Goal: Task Accomplishment & Management: Manage account settings

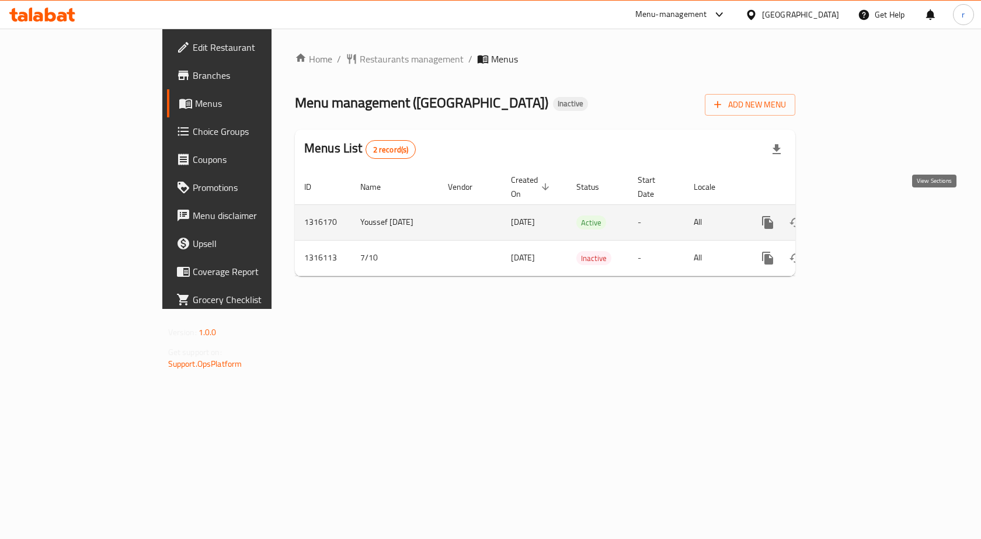
click at [866, 215] on link "enhanced table" at bounding box center [852, 222] width 28 height 28
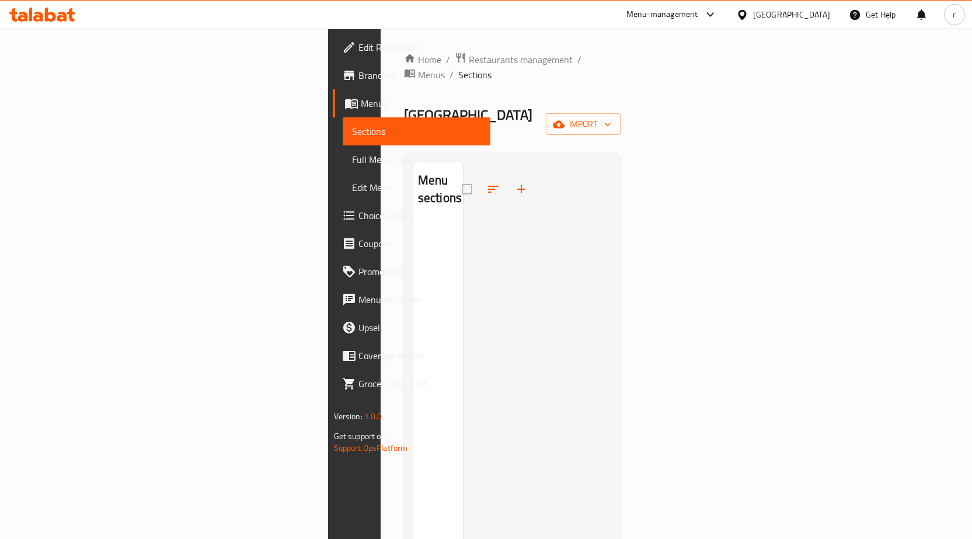
click at [333, 110] on link "Menus" at bounding box center [412, 103] width 158 height 28
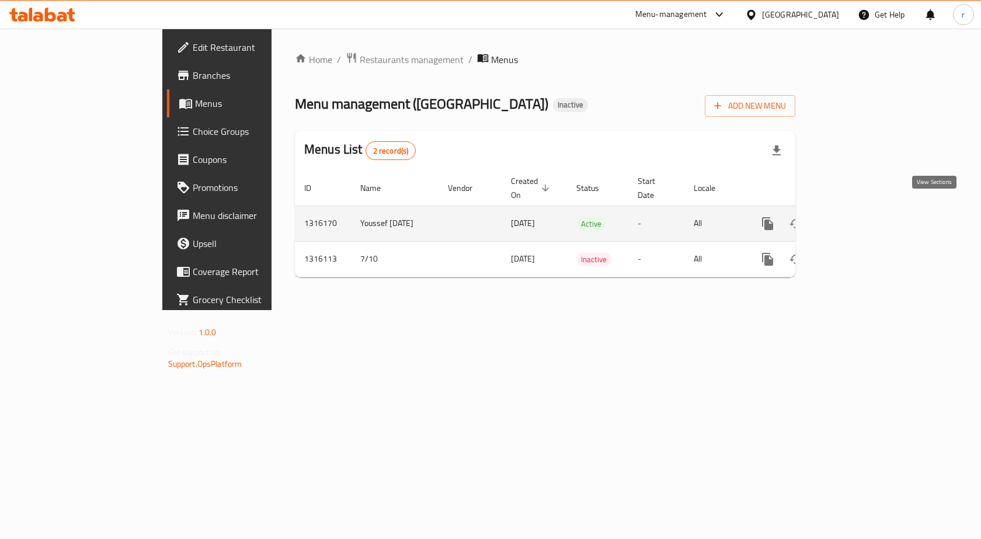
click at [859, 217] on icon "enhanced table" at bounding box center [852, 224] width 14 height 14
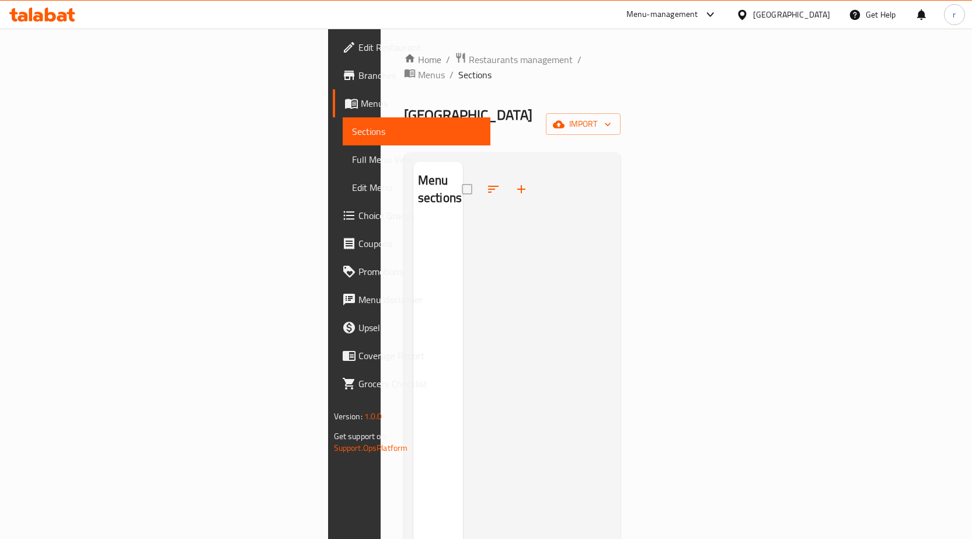
click at [361, 105] on span "Menus" at bounding box center [421, 103] width 120 height 14
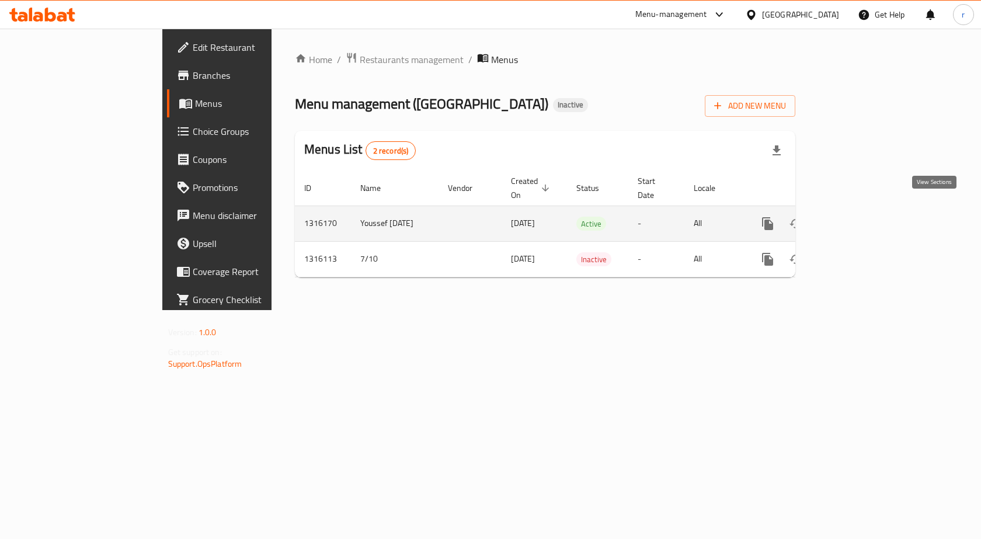
click at [859, 217] on icon "enhanced table" at bounding box center [852, 224] width 14 height 14
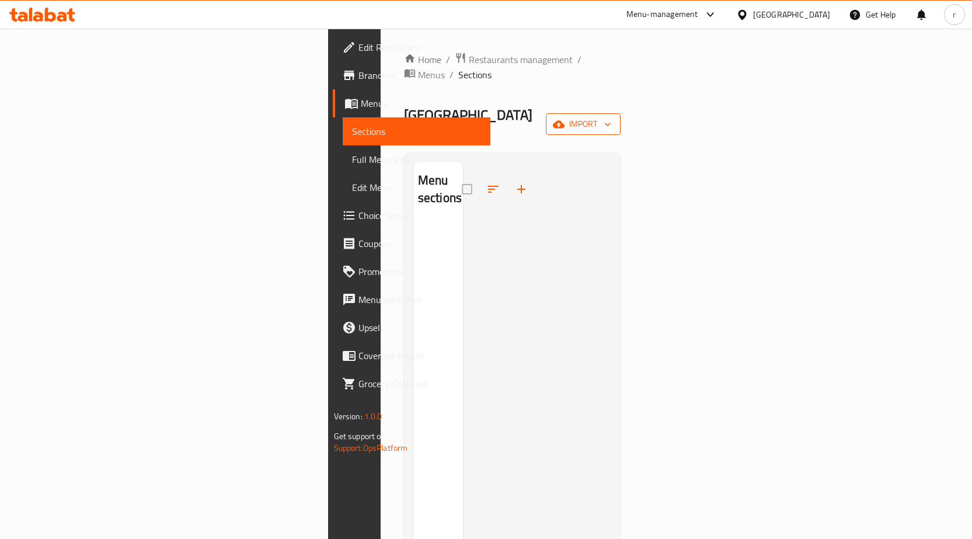
click at [611, 117] on span "import" at bounding box center [583, 124] width 56 height 15
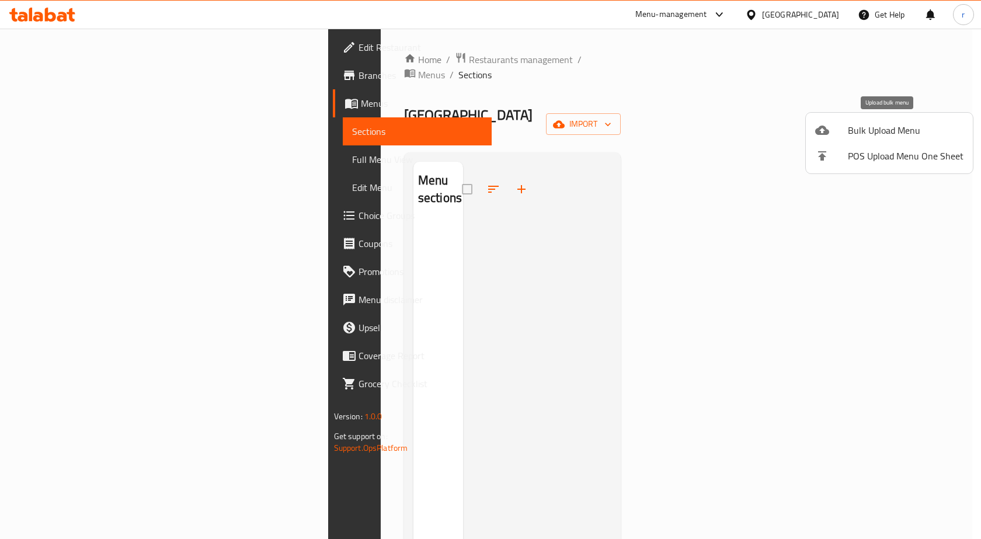
click at [900, 128] on span "Bulk Upload Menu" at bounding box center [906, 130] width 116 height 14
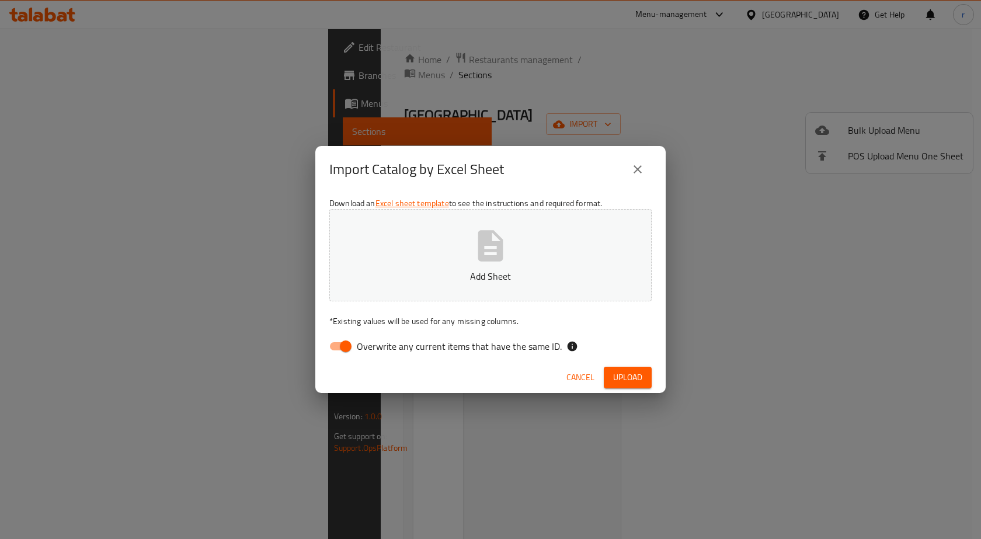
click at [364, 347] on span "Overwrite any current items that have the same ID." at bounding box center [459, 346] width 205 height 14
click at [364, 347] on input "Overwrite any current items that have the same ID." at bounding box center [345, 346] width 67 height 22
checkbox input "false"
click at [462, 260] on button "Add Sheet" at bounding box center [490, 255] width 322 height 92
click at [625, 380] on span "Upload" at bounding box center [627, 377] width 29 height 15
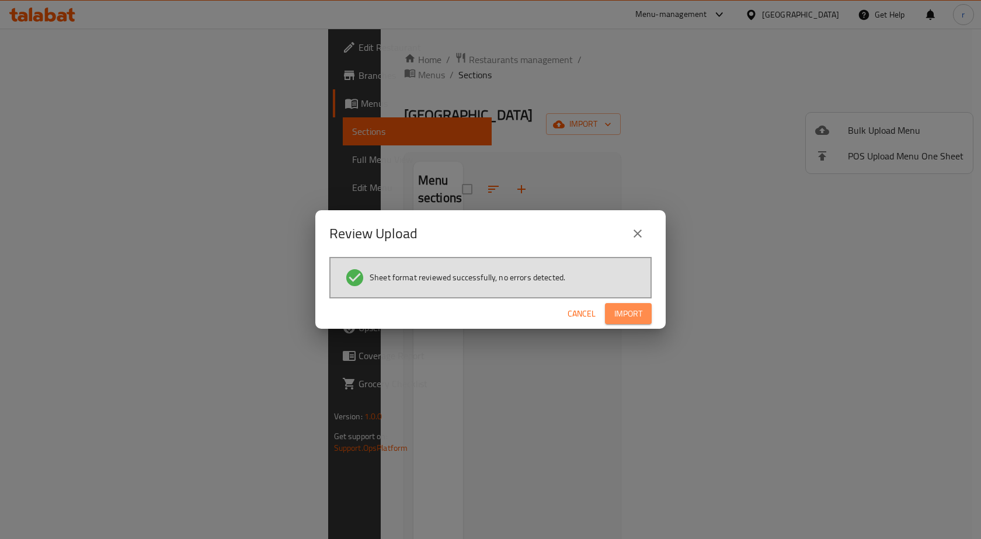
click at [626, 317] on span "Import" at bounding box center [628, 314] width 28 height 15
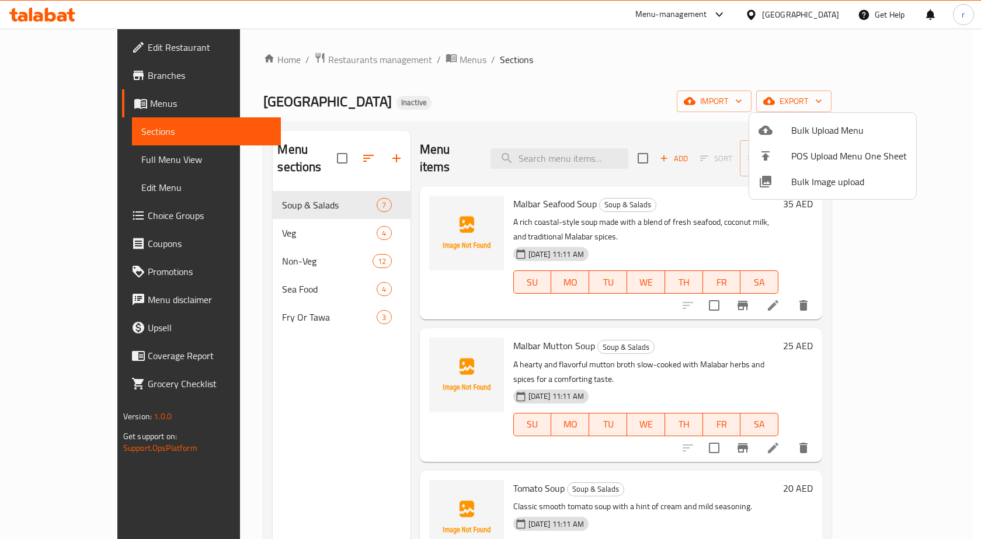
click at [685, 87] on div at bounding box center [490, 269] width 981 height 539
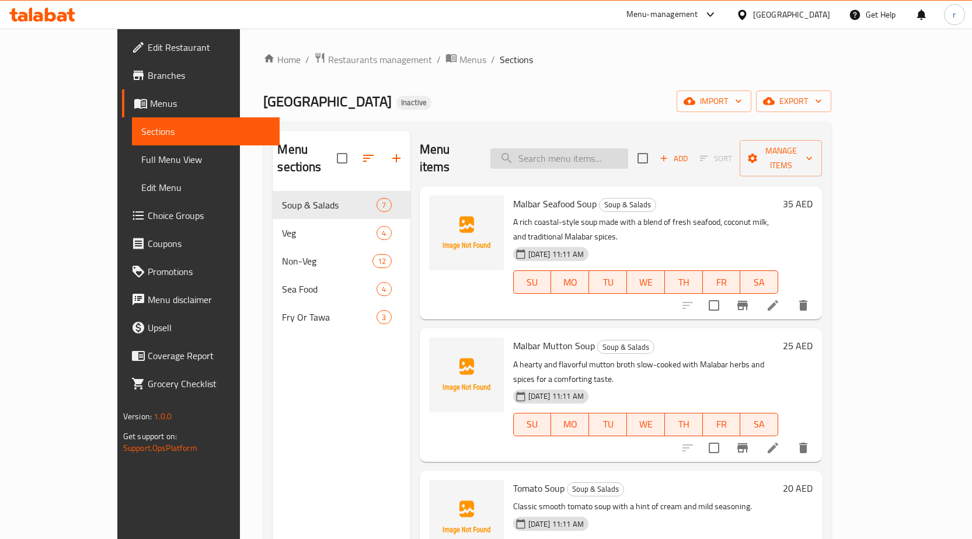
click at [589, 151] on input "search" at bounding box center [560, 158] width 138 height 20
paste input "Gobi or Paneer 65"
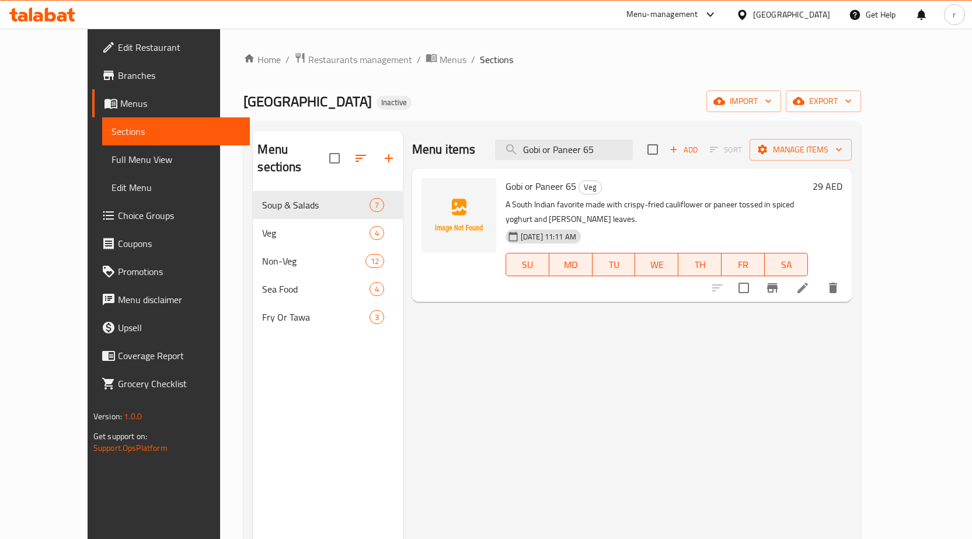
type input "Gobi or Paneer 65"
click at [810, 281] on icon at bounding box center [803, 288] width 14 height 14
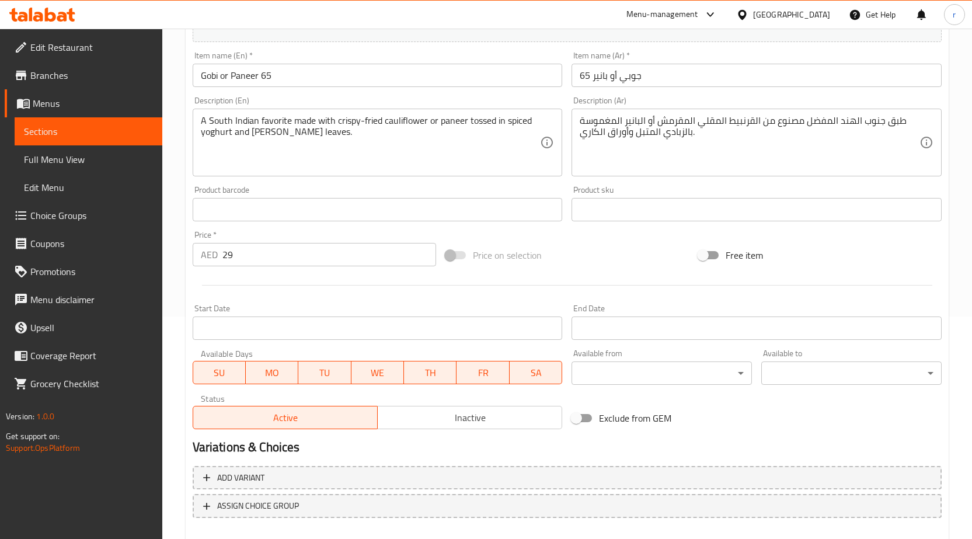
scroll to position [286, 0]
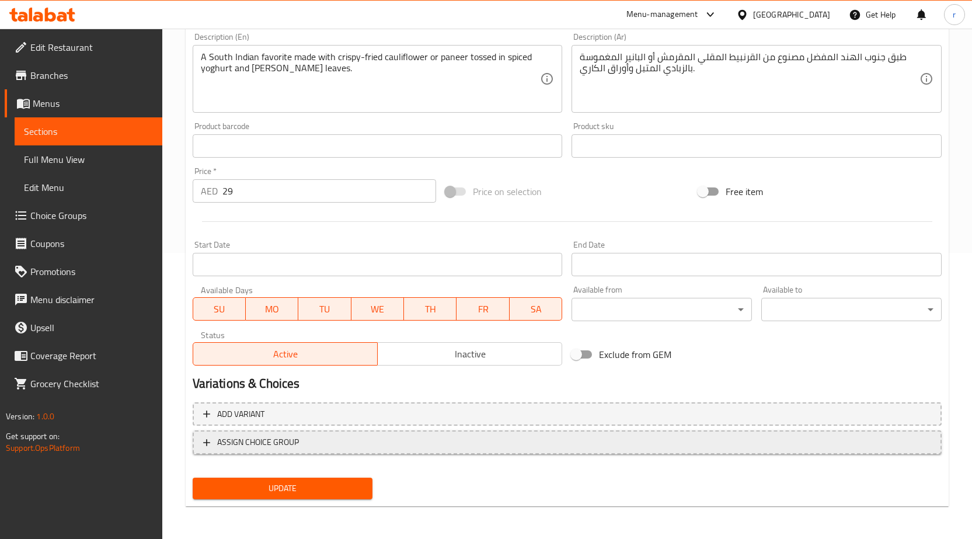
click at [292, 443] on span "ASSIGN CHOICE GROUP" at bounding box center [258, 442] width 82 height 15
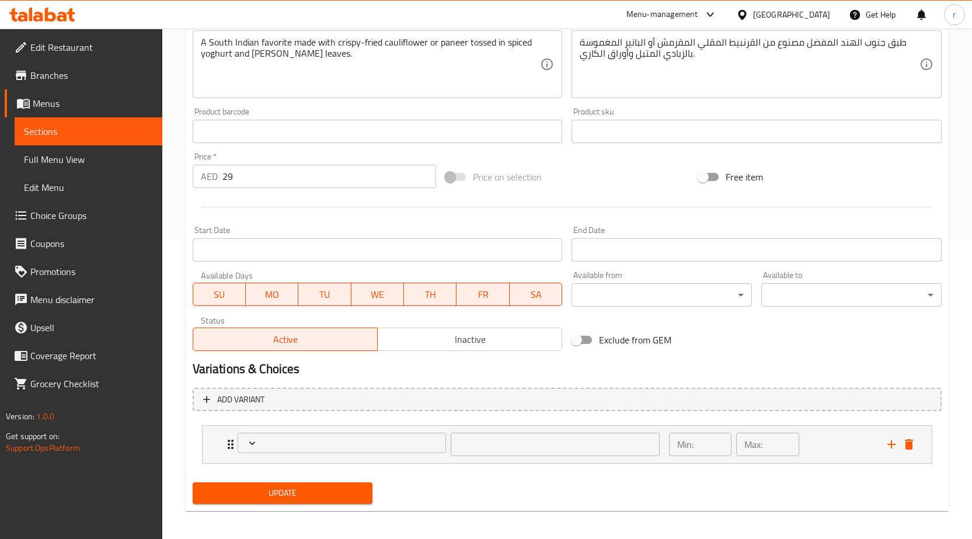
scroll to position [305, 0]
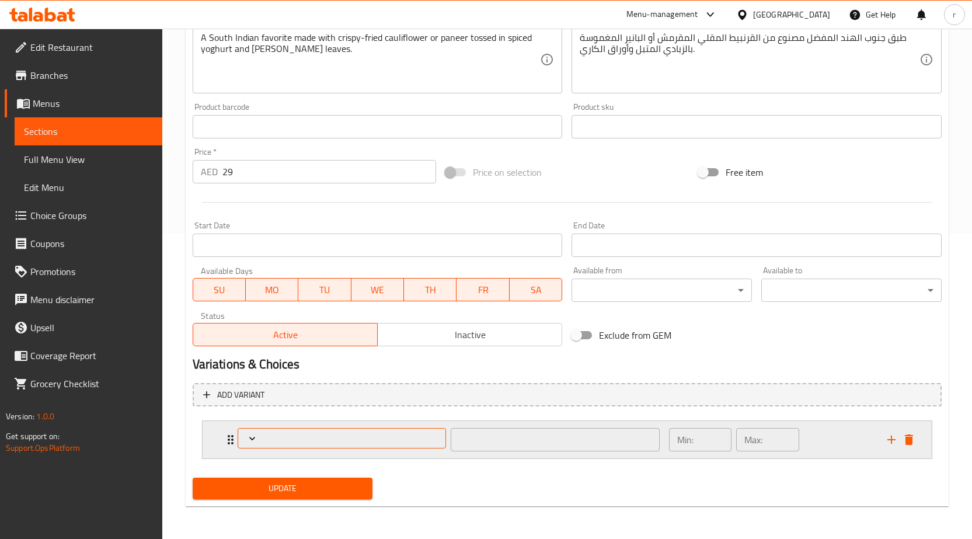
click at [247, 440] on icon "Expand" at bounding box center [252, 439] width 12 height 12
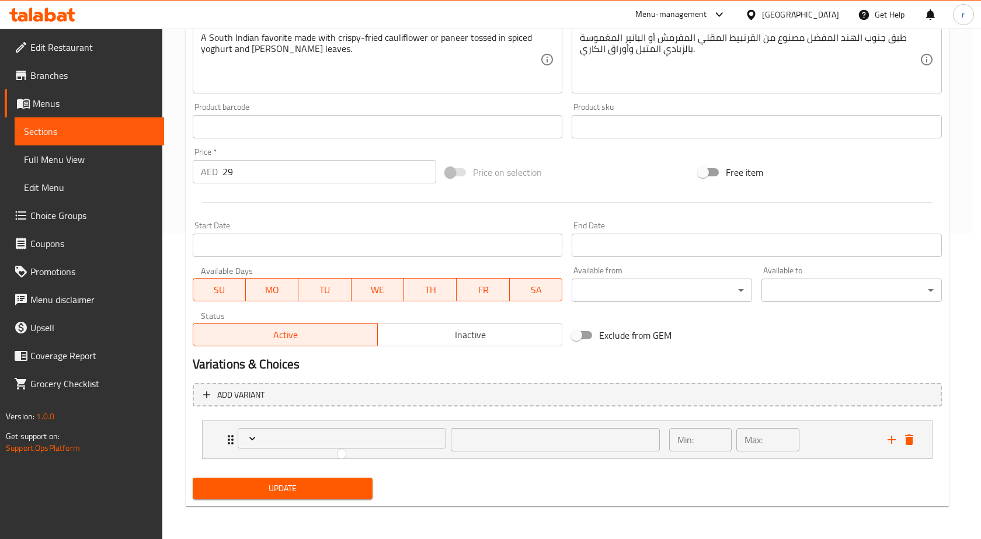
click at [255, 440] on div at bounding box center [490, 269] width 981 height 539
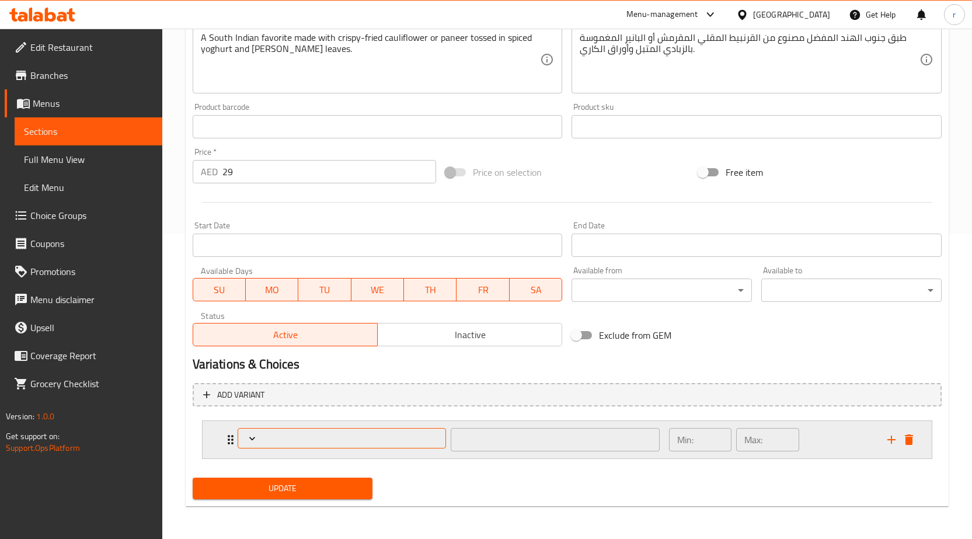
click at [277, 441] on span "Expand" at bounding box center [342, 439] width 200 height 12
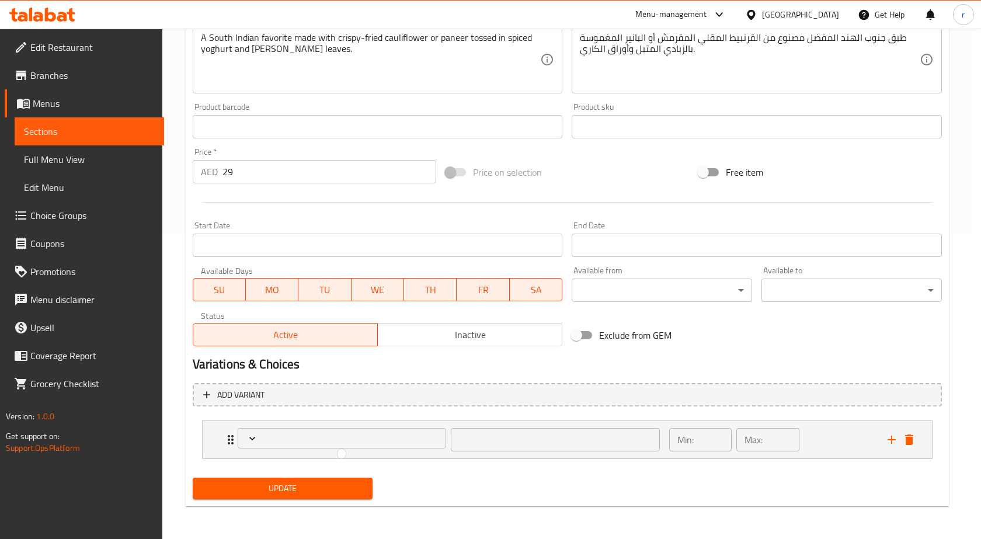
click at [227, 438] on div at bounding box center [490, 269] width 981 height 539
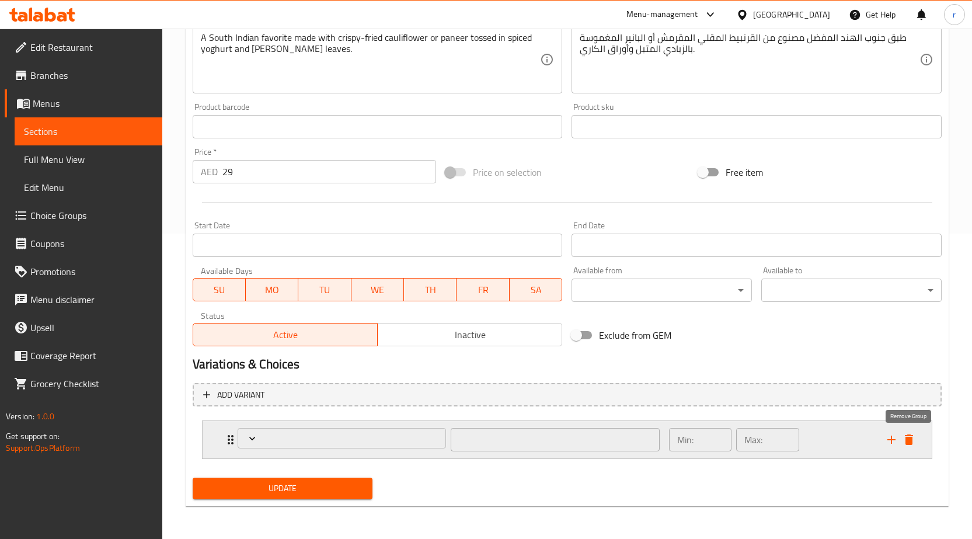
click at [912, 443] on icon "delete" at bounding box center [909, 439] width 8 height 11
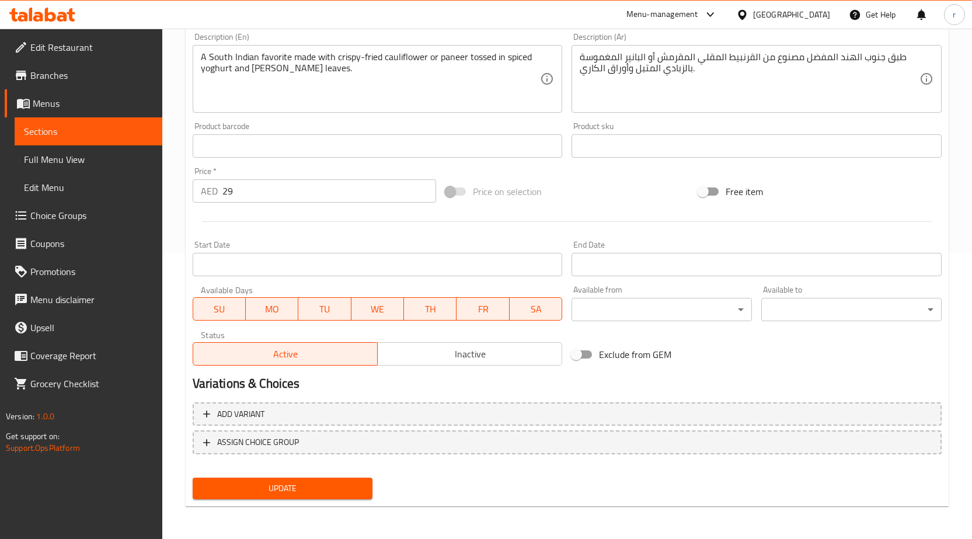
scroll to position [286, 0]
click at [311, 443] on span "ASSIGN CHOICE GROUP" at bounding box center [567, 442] width 728 height 15
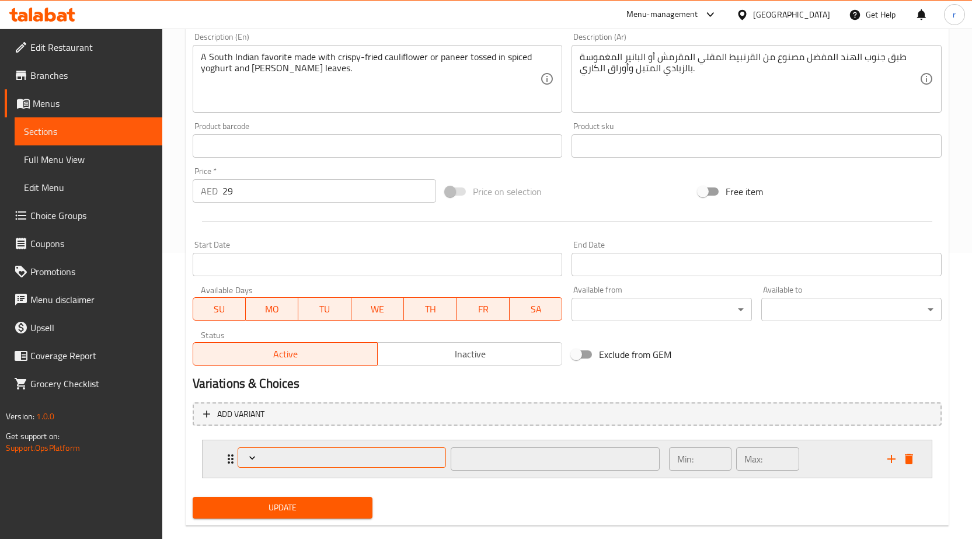
click at [302, 452] on span "Expand" at bounding box center [342, 458] width 200 height 12
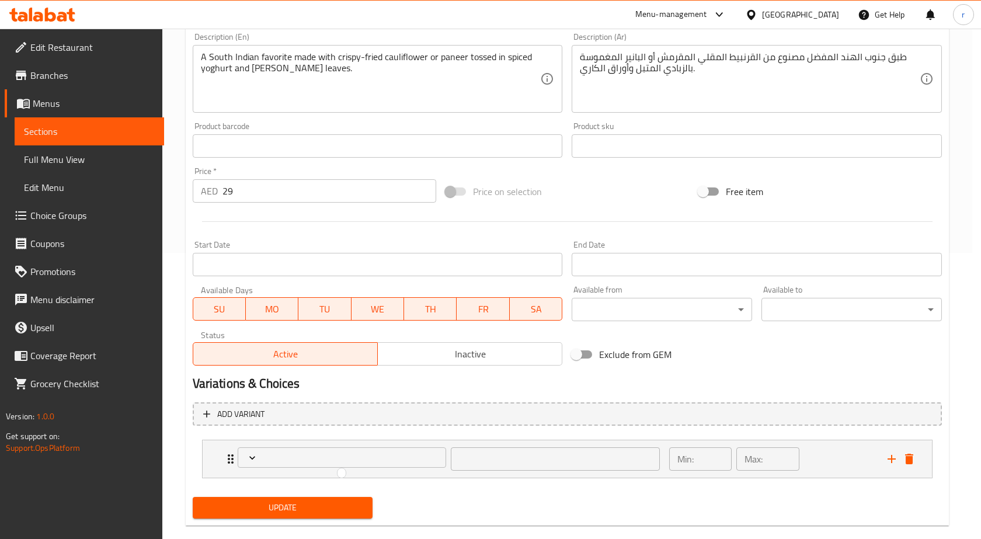
click at [892, 461] on div at bounding box center [490, 269] width 981 height 539
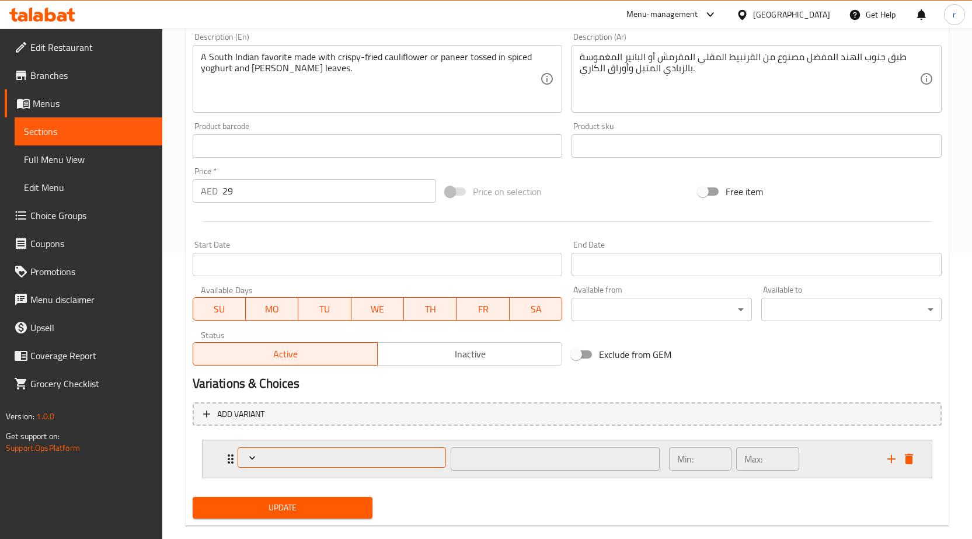
click at [307, 454] on span "Expand" at bounding box center [342, 458] width 200 height 12
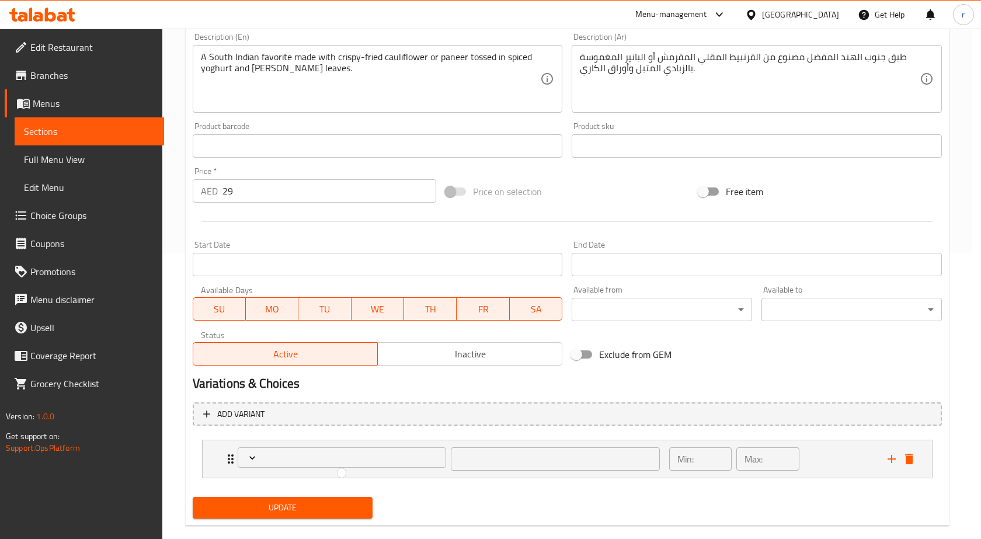
click at [889, 457] on div at bounding box center [490, 269] width 981 height 539
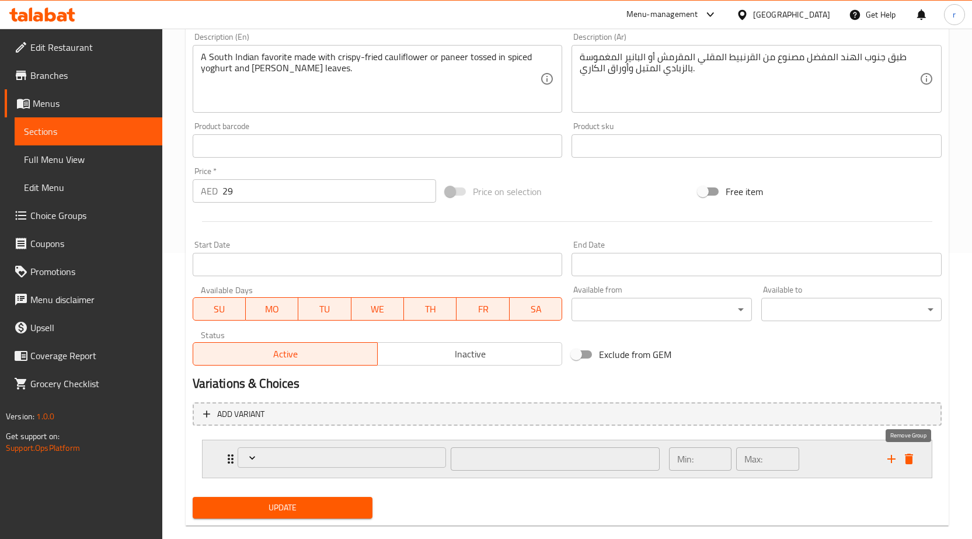
click at [907, 461] on icon "delete" at bounding box center [909, 459] width 8 height 11
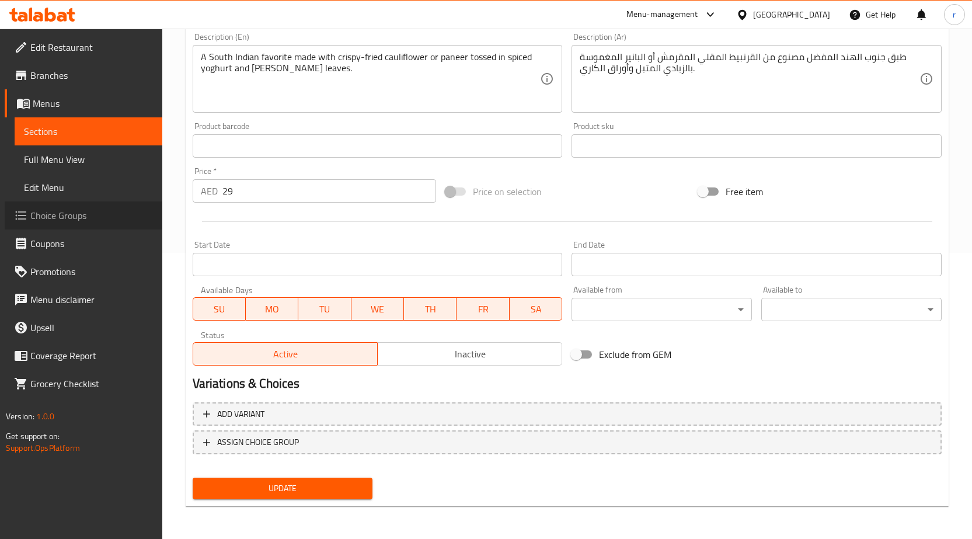
click at [54, 221] on span "Choice Groups" at bounding box center [91, 215] width 123 height 14
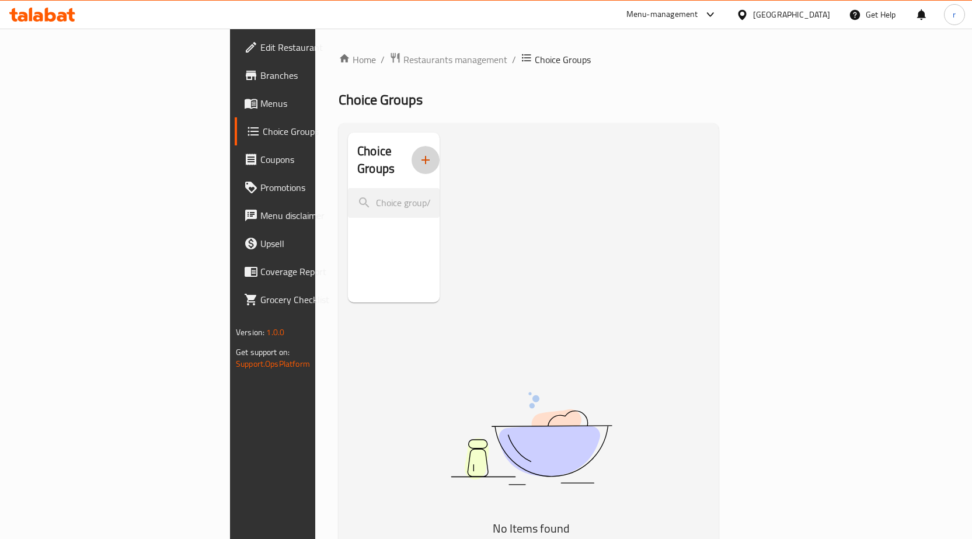
click at [419, 153] on icon "button" at bounding box center [426, 160] width 14 height 14
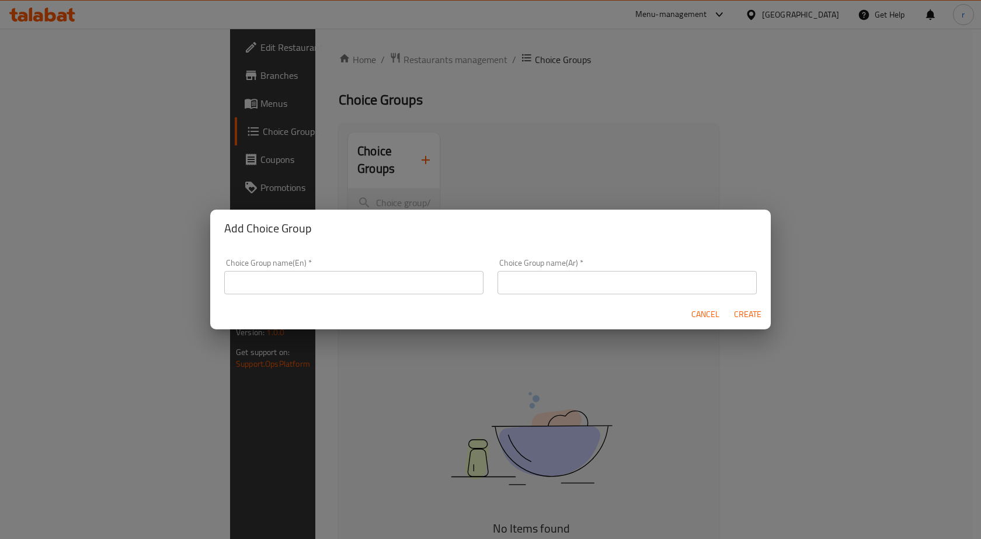
click at [291, 284] on input "text" at bounding box center [353, 282] width 259 height 23
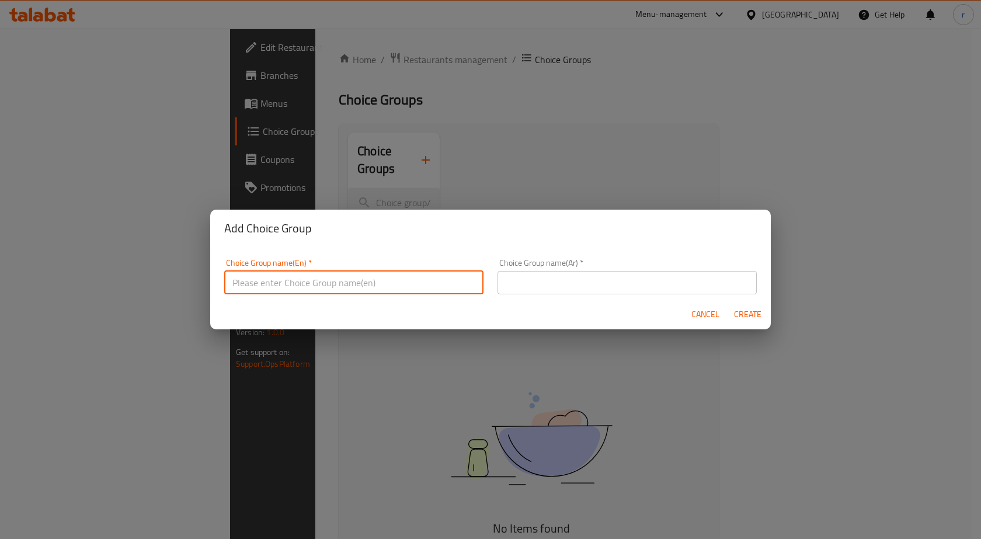
type input "your choice of :"
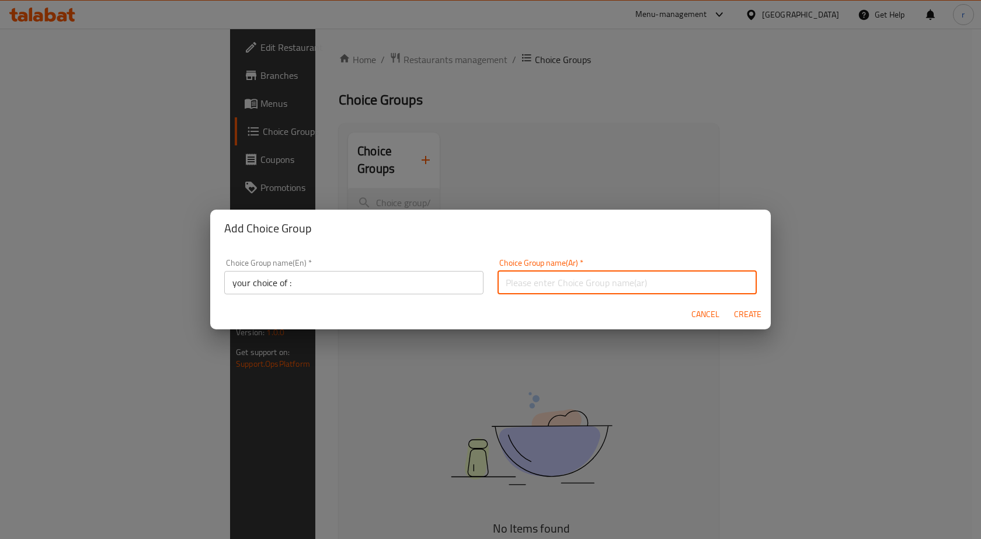
click at [521, 286] on input "text" at bounding box center [627, 282] width 259 height 23
type input ":اختبارك من"
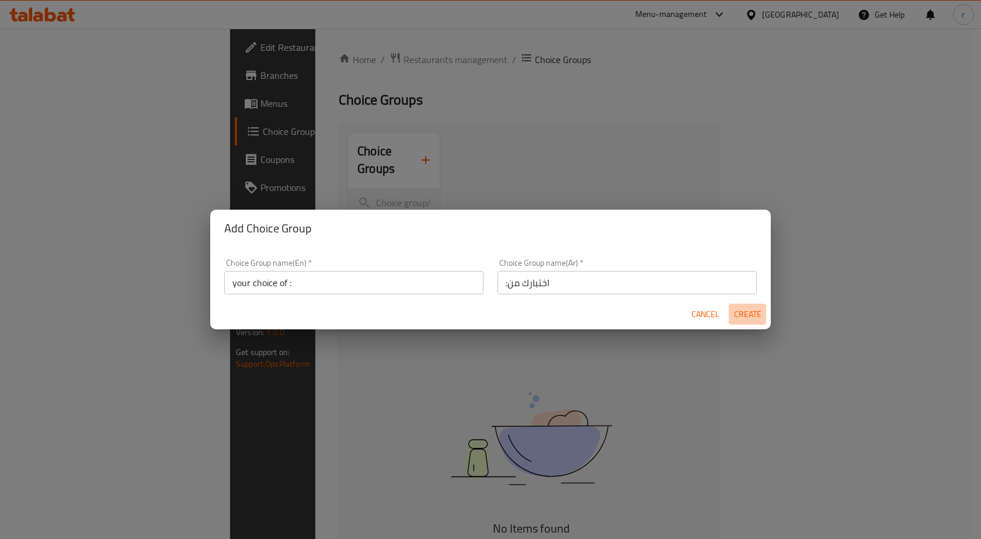
click at [749, 318] on span "Create" at bounding box center [747, 314] width 28 height 15
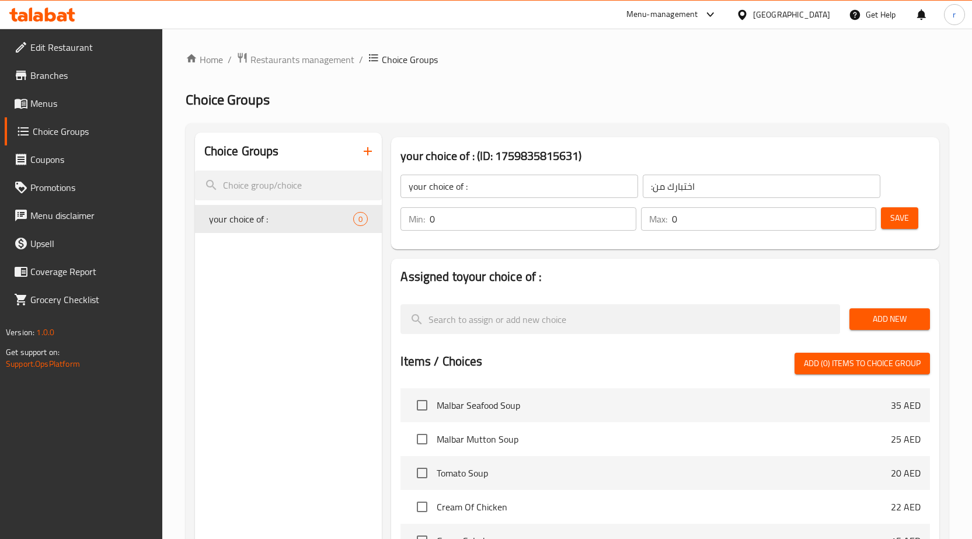
click at [484, 224] on input "0" at bounding box center [533, 218] width 207 height 23
drag, startPoint x: 484, startPoint y: 224, endPoint x: 433, endPoint y: 224, distance: 50.8
click at [433, 224] on input "0" at bounding box center [533, 218] width 207 height 23
type input "1"
drag, startPoint x: 685, startPoint y: 224, endPoint x: 660, endPoint y: 227, distance: 25.2
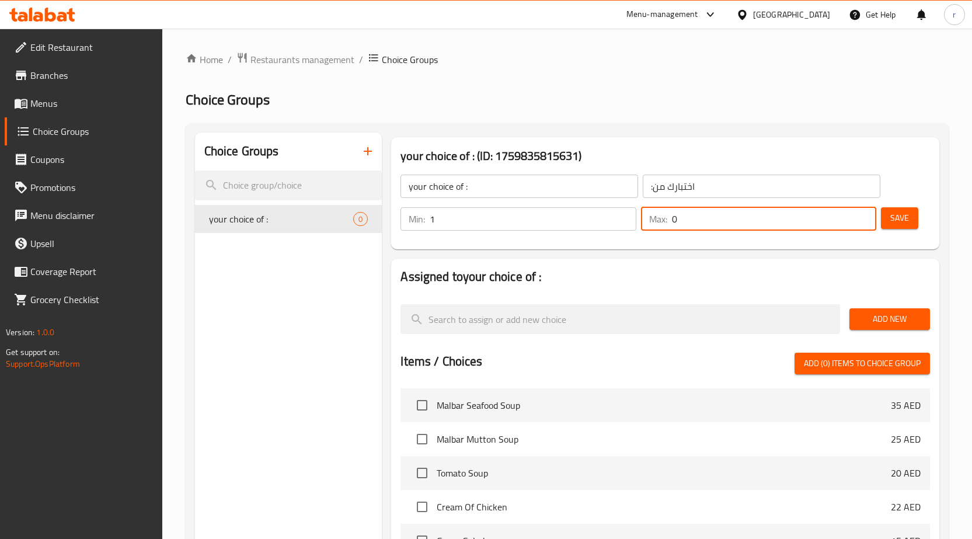
click at [660, 227] on div "Max: 0 ​" at bounding box center [759, 218] width 236 height 23
type input "1"
click at [896, 218] on span "Save" at bounding box center [900, 218] width 19 height 15
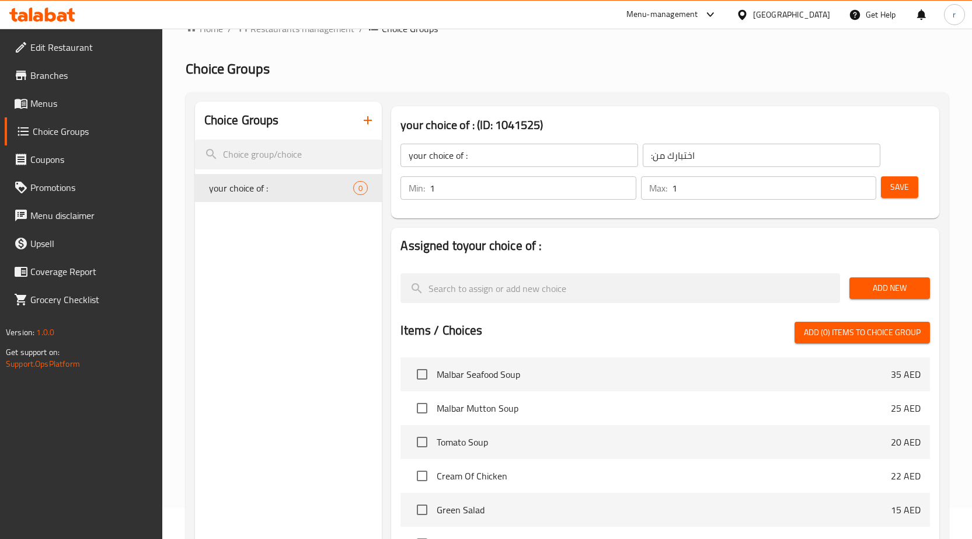
scroll to position [58, 0]
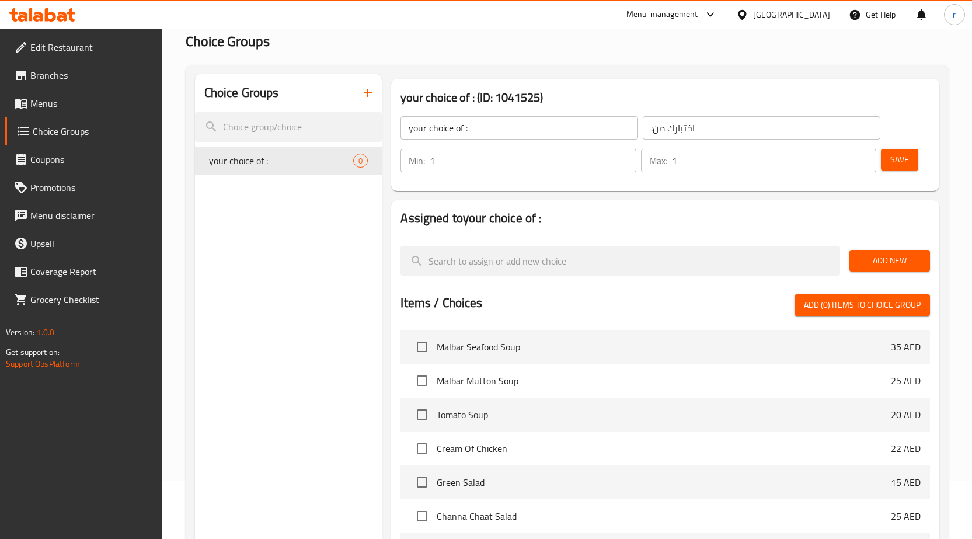
click at [885, 262] on span "Add New" at bounding box center [890, 260] width 62 height 15
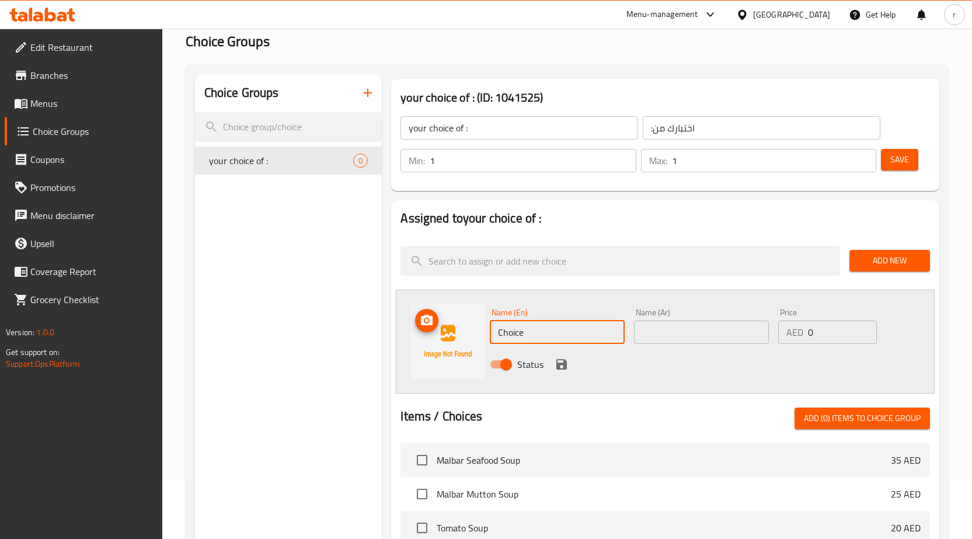
drag, startPoint x: 543, startPoint y: 336, endPoint x: 475, endPoint y: 339, distance: 67.8
click at [475, 339] on div "Name (En) Choice Name (En) Name (Ar) Name (Ar) Price AED 0 Price Status" at bounding box center [665, 342] width 539 height 104
paste input "crispy-fried cauliflower"
drag, startPoint x: 604, startPoint y: 331, endPoint x: 475, endPoint y: 335, distance: 128.5
click at [475, 335] on div "Name (En) crispy-fried cauliflower Name (En) Name (Ar) Name (Ar) Price AED 0 Pr…" at bounding box center [665, 342] width 539 height 104
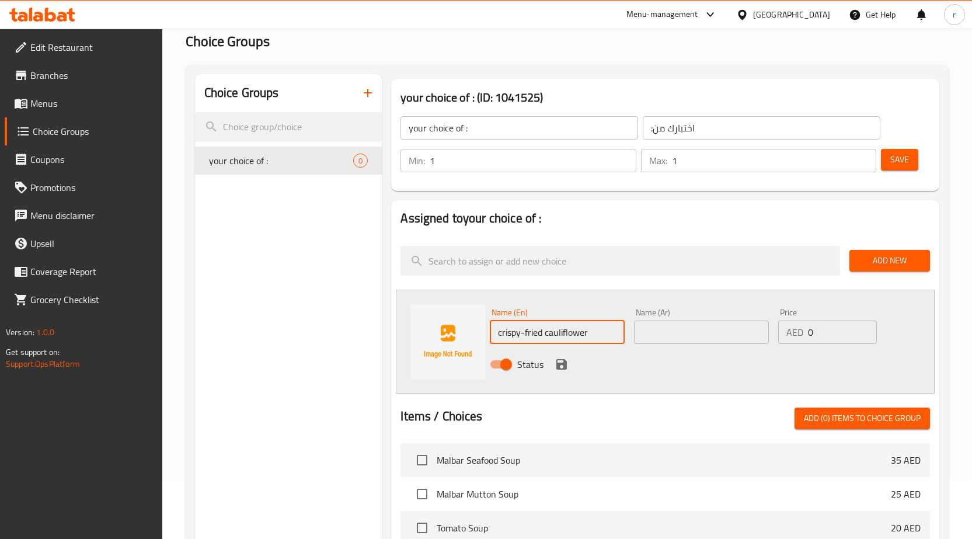
type input "crispy-fried cauliflower"
click at [717, 332] on input "text" at bounding box center [701, 332] width 135 height 23
paste input "القرنبيط المقلي المقرمش"
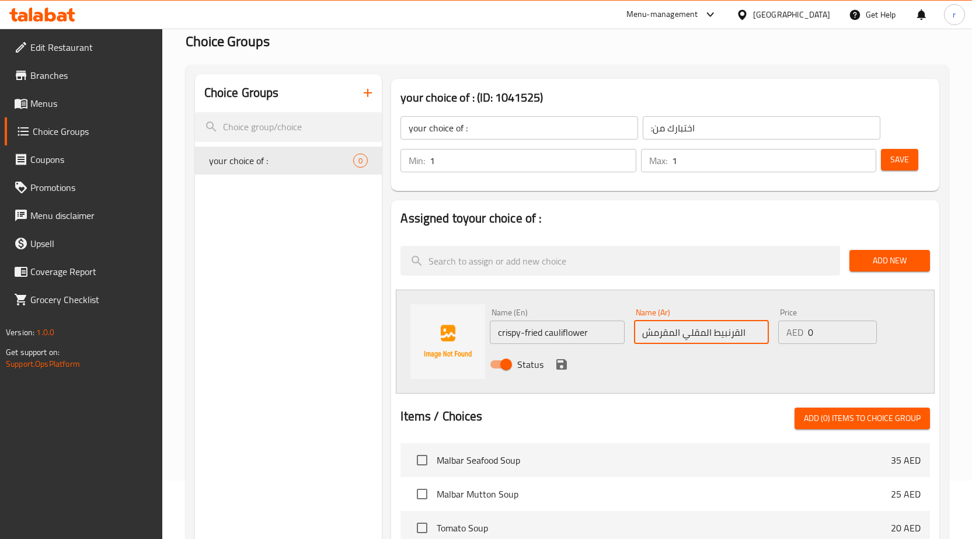
type input "القرنبيط المقلي المقرمش"
drag, startPoint x: 526, startPoint y: 331, endPoint x: 495, endPoint y: 339, distance: 32.0
click at [495, 339] on input "crispy-fried cauliflower" at bounding box center [557, 332] width 135 height 23
type input "fried cauliflower"
drag, startPoint x: 680, startPoint y: 331, endPoint x: 631, endPoint y: 335, distance: 49.8
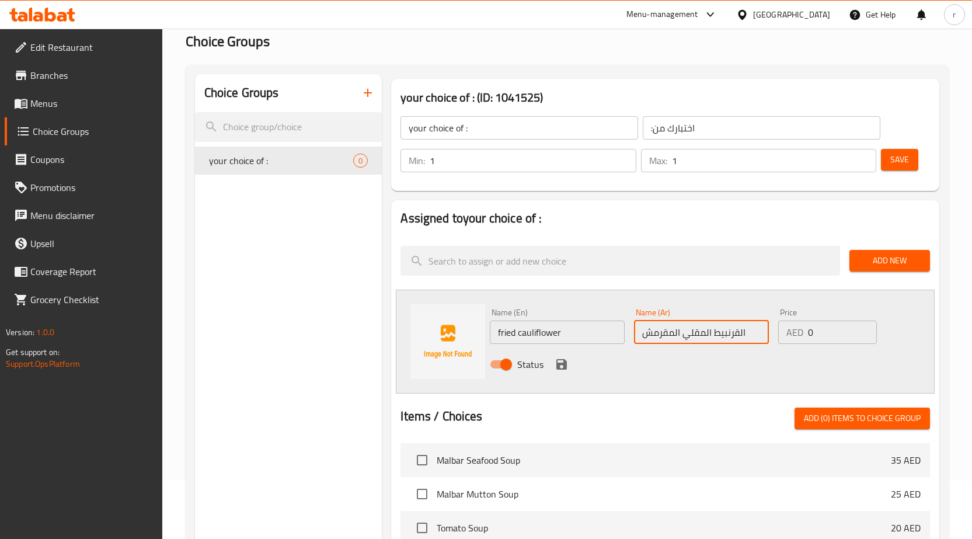
click at [631, 335] on div "Name (Ar) القرنبيط المقلي المقرمش Name (Ar)" at bounding box center [702, 326] width 144 height 45
click at [716, 331] on input "القرنبيط المقلي" at bounding box center [701, 332] width 135 height 23
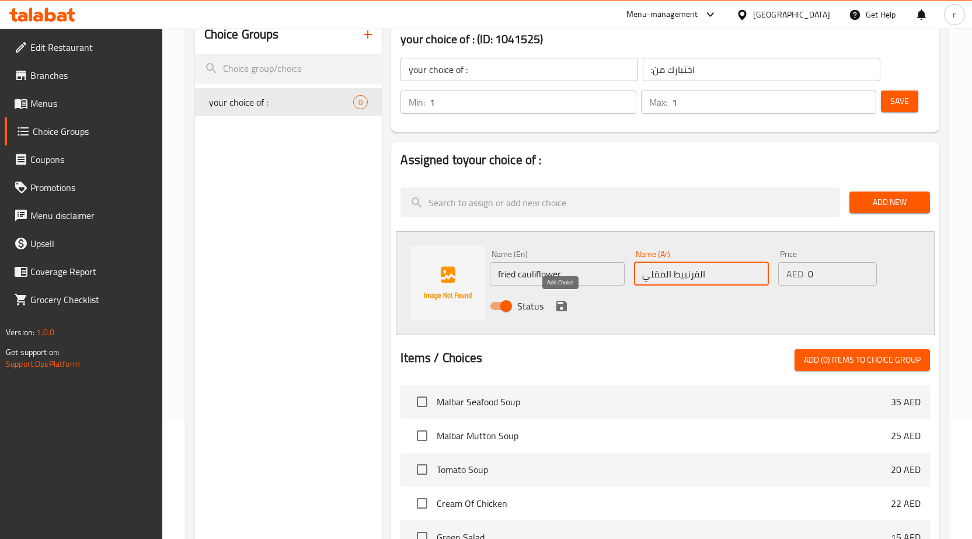
type input "القرنبيط المقلي"
click at [561, 304] on icon "save" at bounding box center [562, 306] width 11 height 11
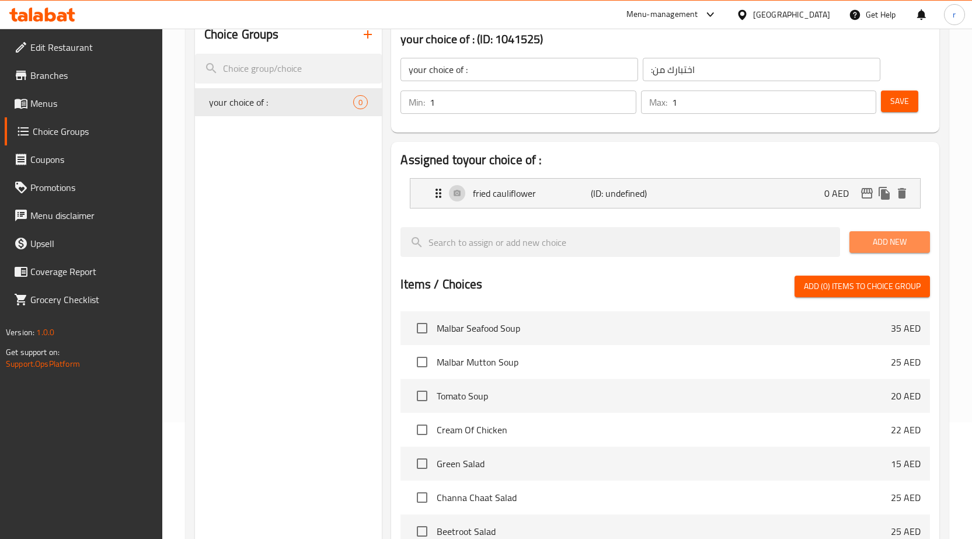
click at [879, 245] on span "Add New" at bounding box center [890, 242] width 62 height 15
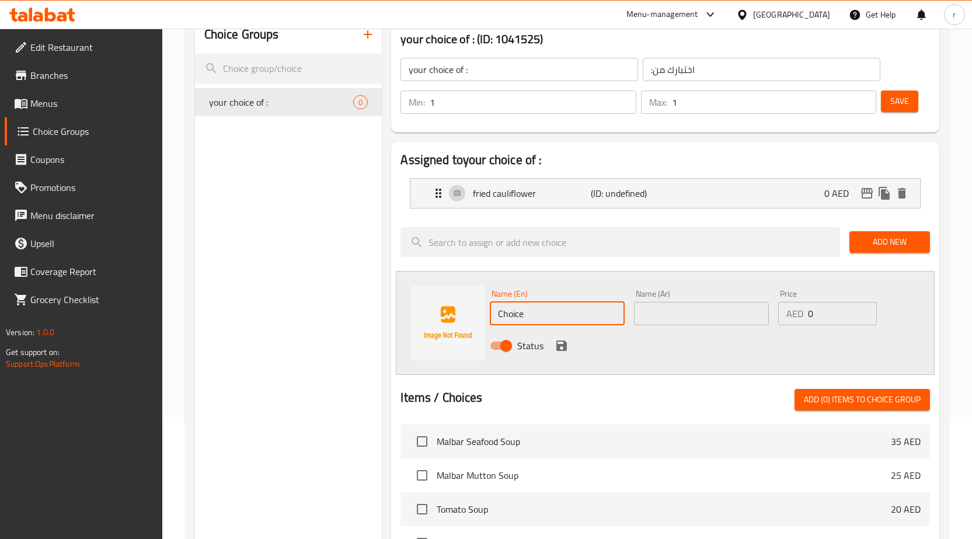
drag, startPoint x: 559, startPoint y: 311, endPoint x: 484, endPoint y: 312, distance: 74.8
click at [484, 312] on div "Name (En) Choice Name (En) Name (Ar) Name (Ar) Price AED 0 Price Status" at bounding box center [665, 323] width 539 height 104
paste input "paneer"
type input "paneer"
click at [715, 312] on input "text" at bounding box center [701, 313] width 135 height 23
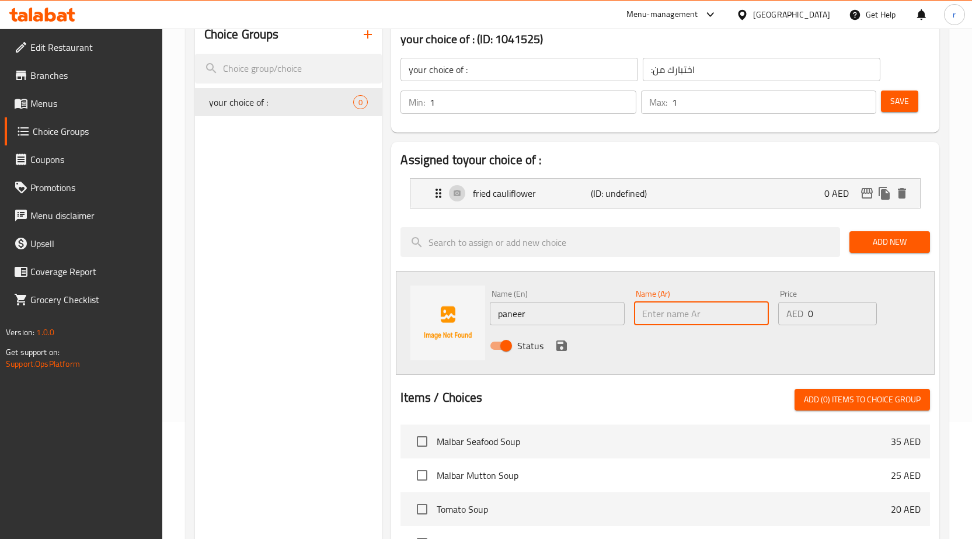
paste input "البانير"
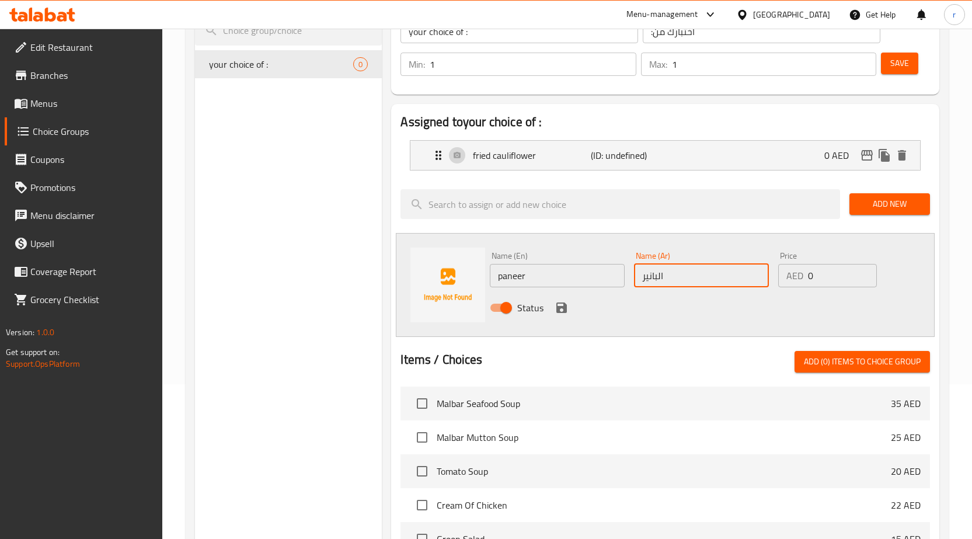
scroll to position [175, 0]
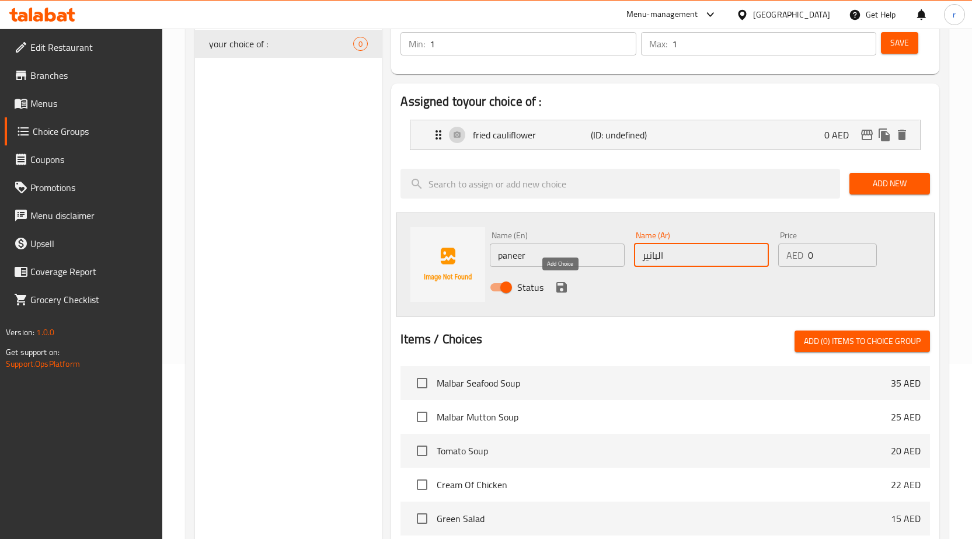
type input "البانير"
click at [563, 286] on icon "save" at bounding box center [562, 287] width 11 height 11
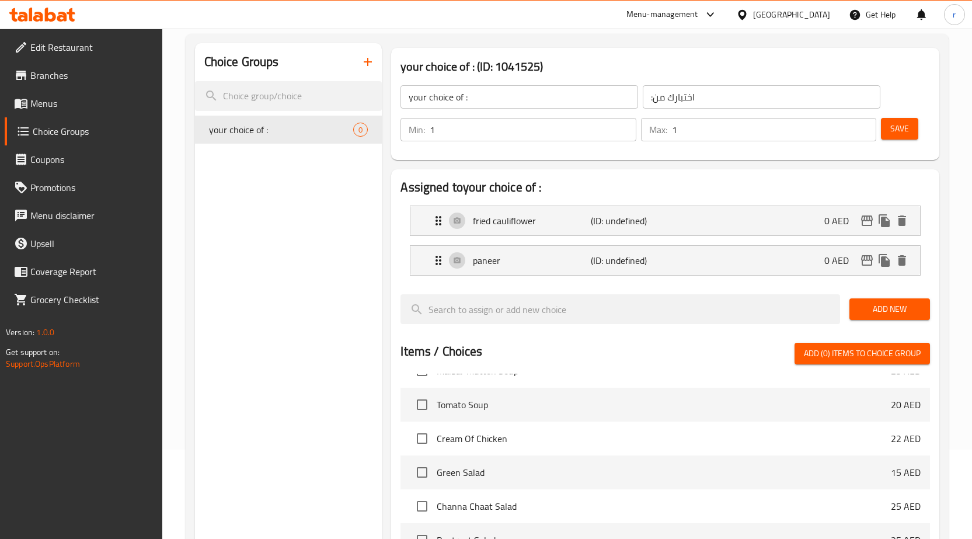
scroll to position [58, 0]
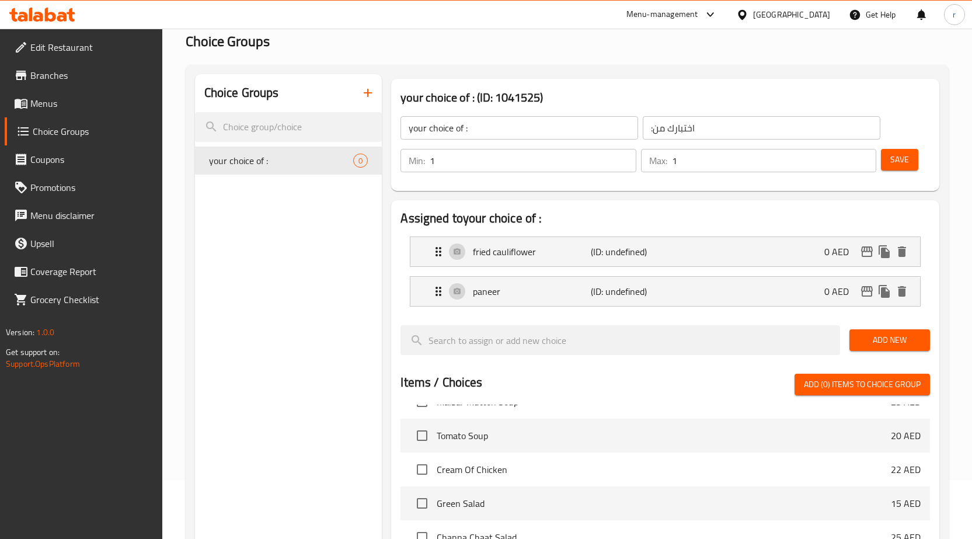
click at [901, 167] on button "Save" at bounding box center [899, 160] width 37 height 22
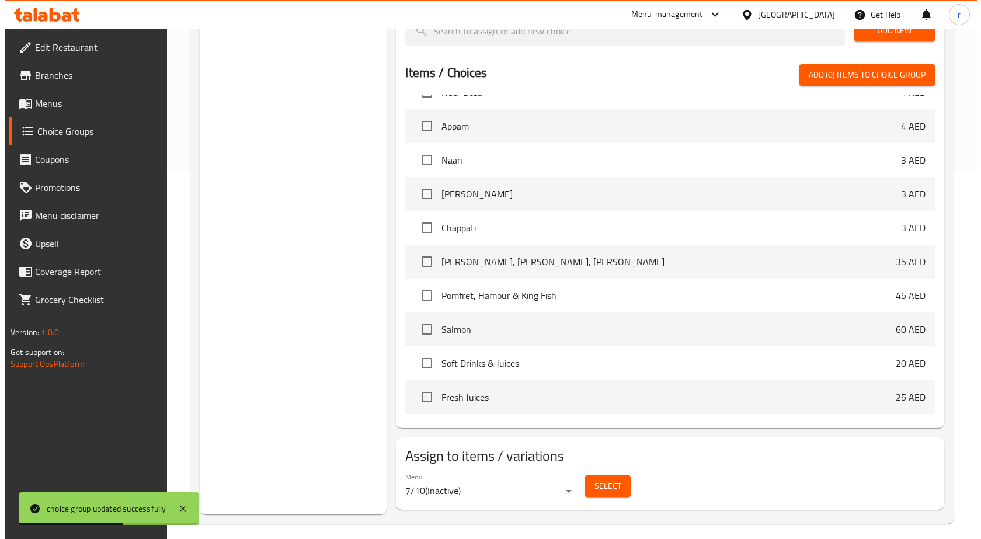
scroll to position [376, 0]
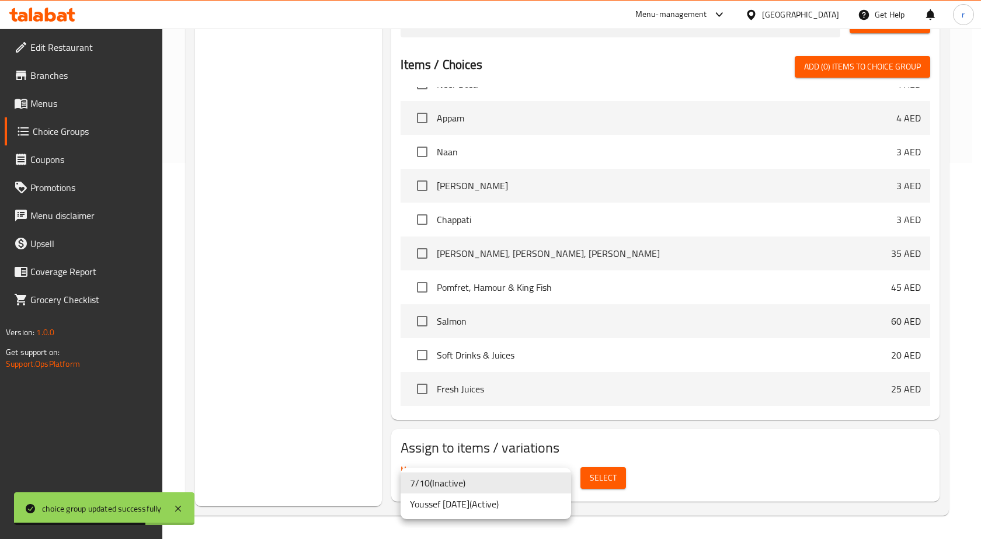
click at [432, 505] on li "Youssef [DATE] ( Active )" at bounding box center [486, 503] width 171 height 21
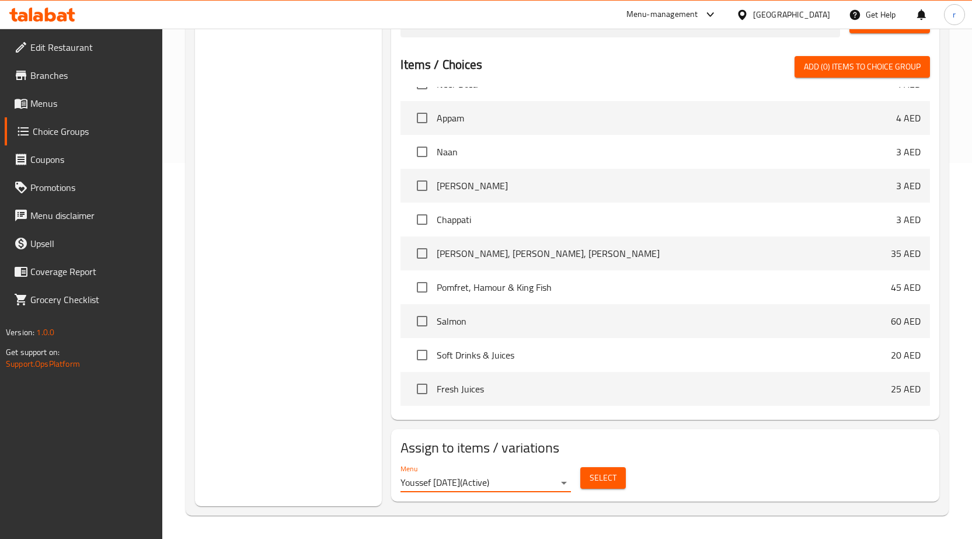
click at [600, 478] on span "Select" at bounding box center [603, 478] width 27 height 15
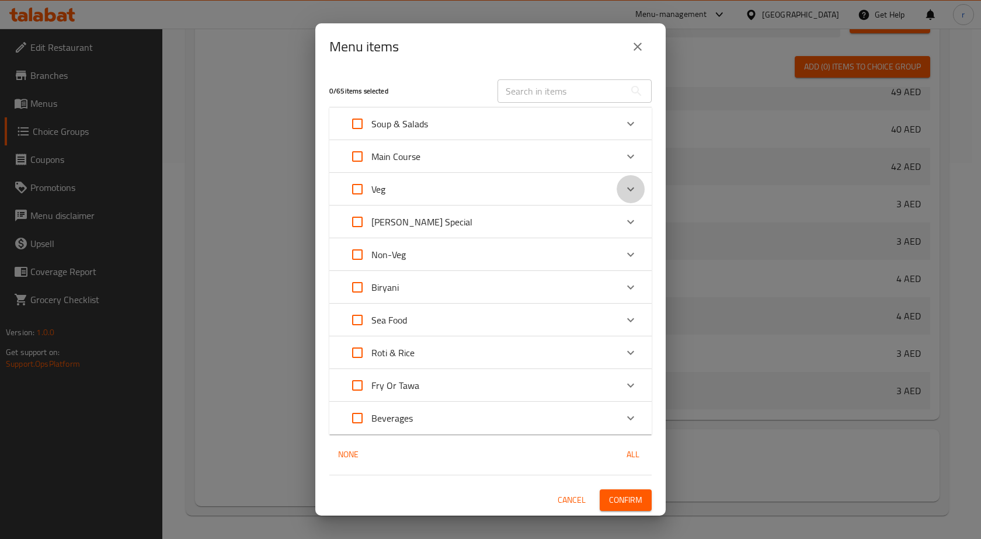
click at [624, 186] on icon "Expand" at bounding box center [631, 189] width 14 height 14
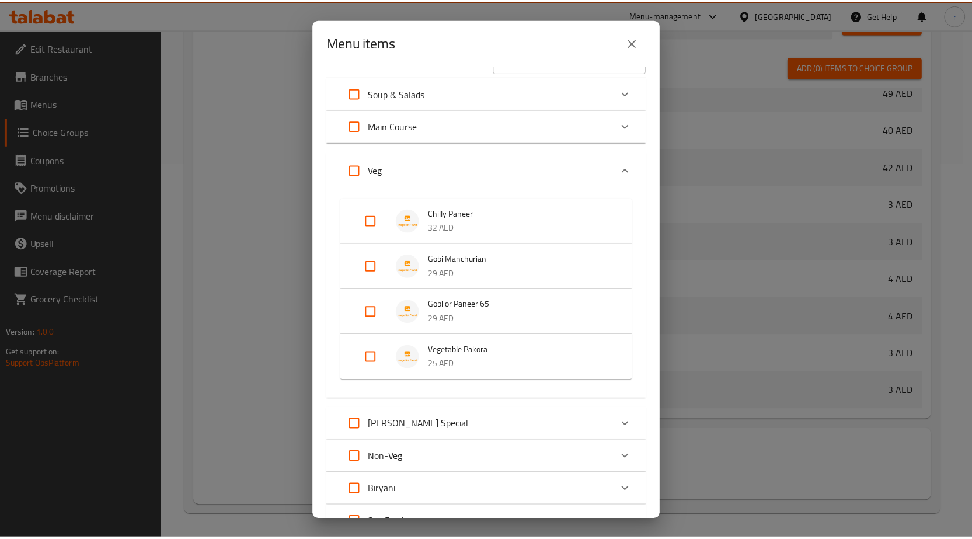
scroll to position [0, 0]
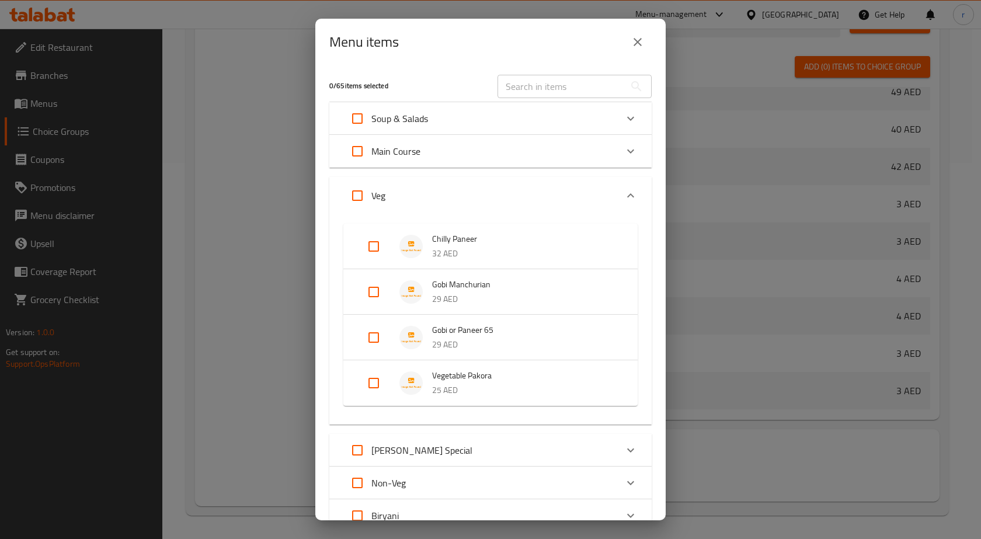
click at [549, 88] on input "text" at bounding box center [561, 86] width 127 height 23
paste input "Gobi or Paneer 65"
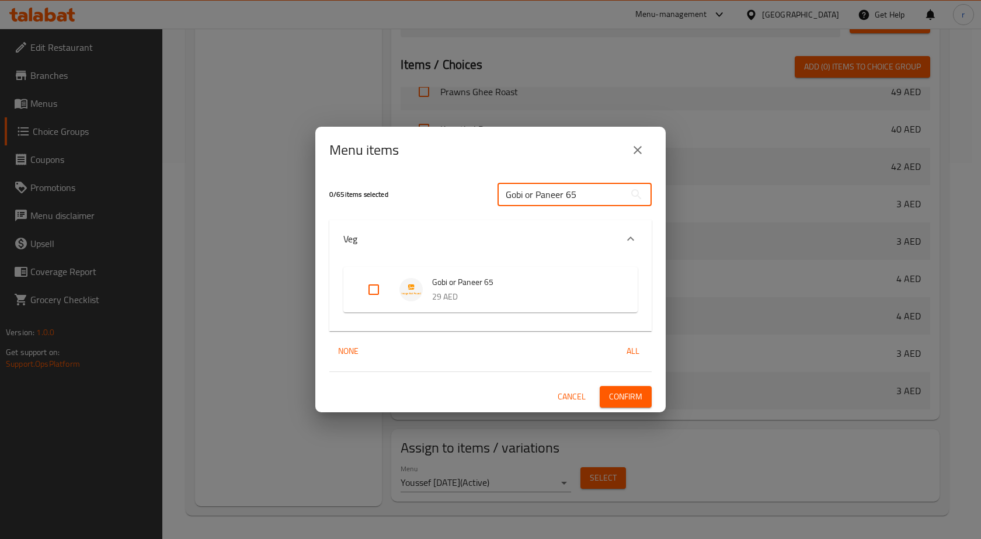
type input "Gobi or Paneer 65"
click at [373, 287] on input "Expand" at bounding box center [374, 290] width 28 height 28
checkbox input "true"
click at [624, 395] on span "Confirm" at bounding box center [625, 396] width 33 height 15
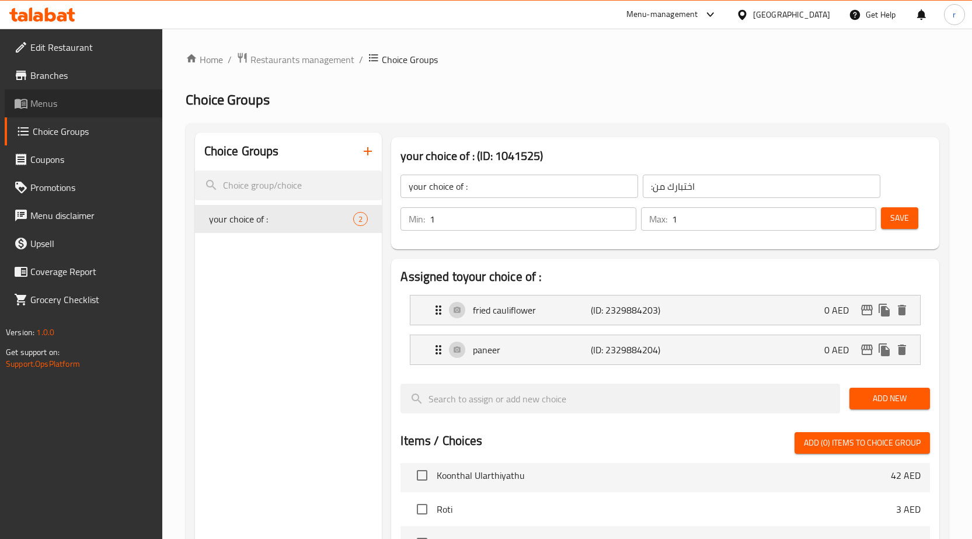
click at [70, 112] on link "Menus" at bounding box center [84, 103] width 158 height 28
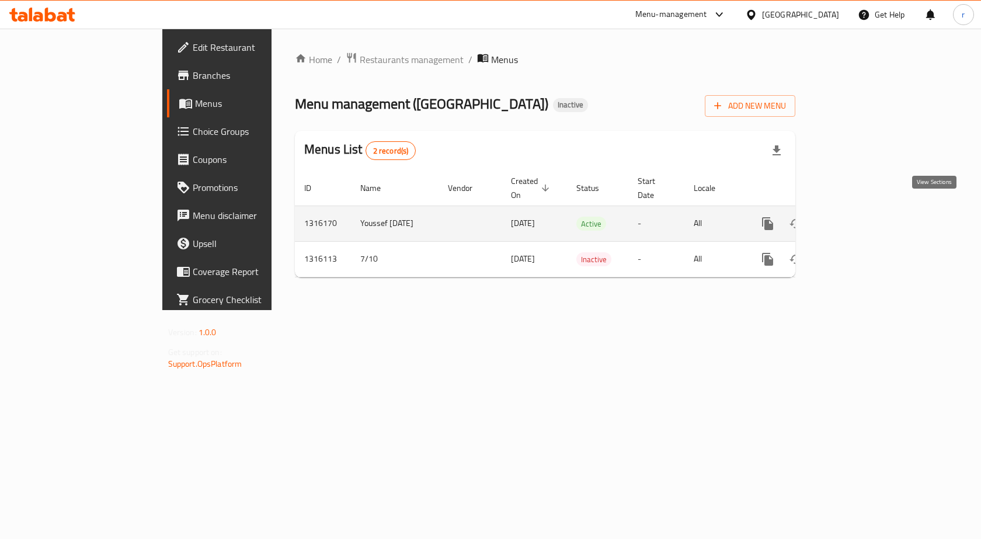
click at [859, 217] on icon "enhanced table" at bounding box center [852, 224] width 14 height 14
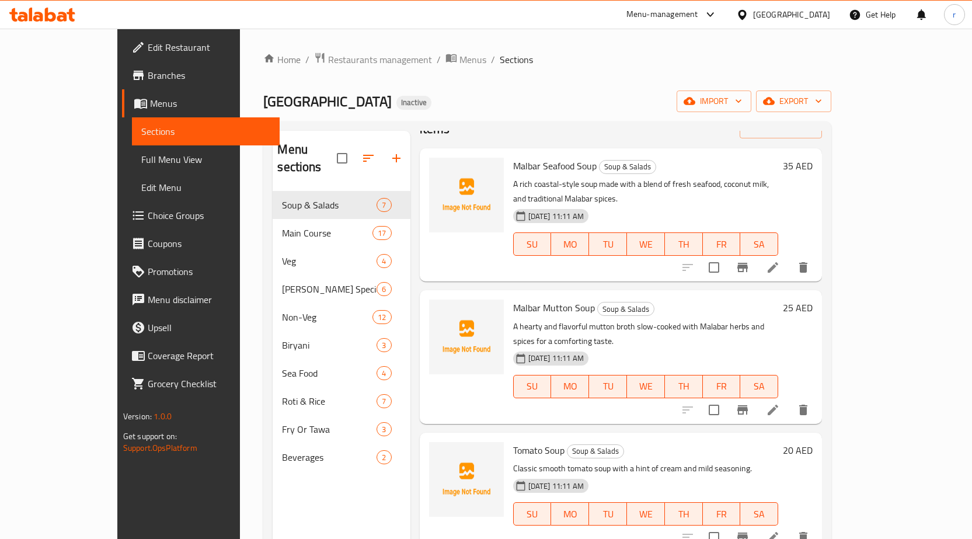
scroll to position [58, 0]
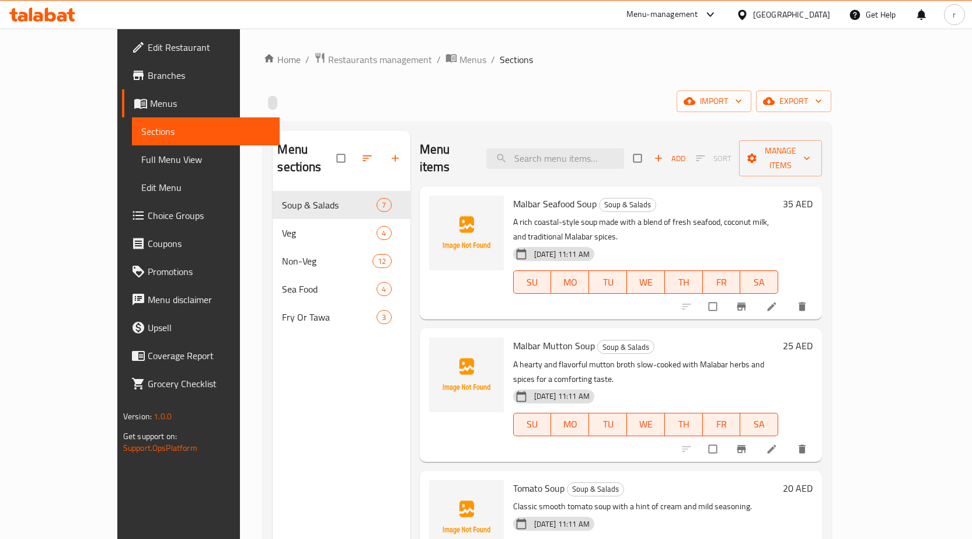
click at [141, 157] on span "Full Menu View" at bounding box center [205, 159] width 129 height 14
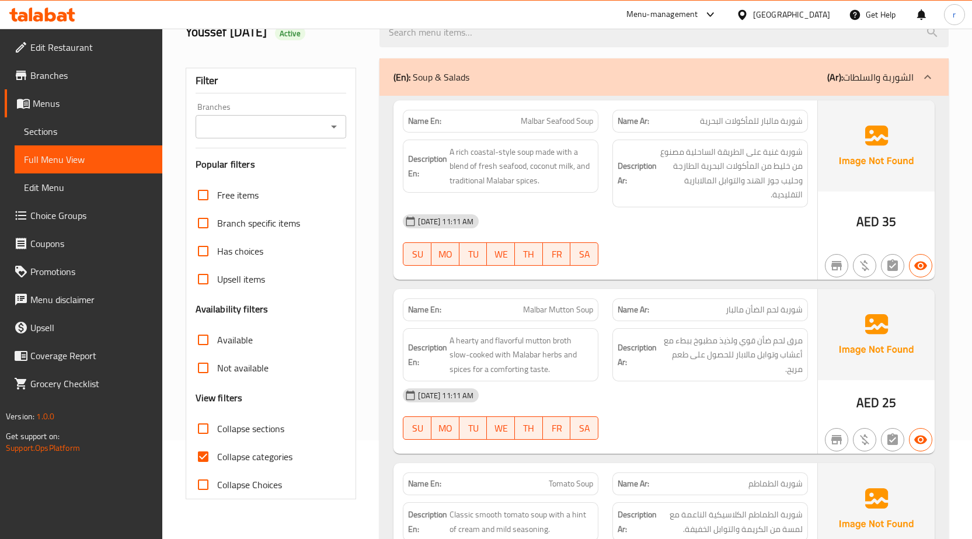
scroll to position [117, 0]
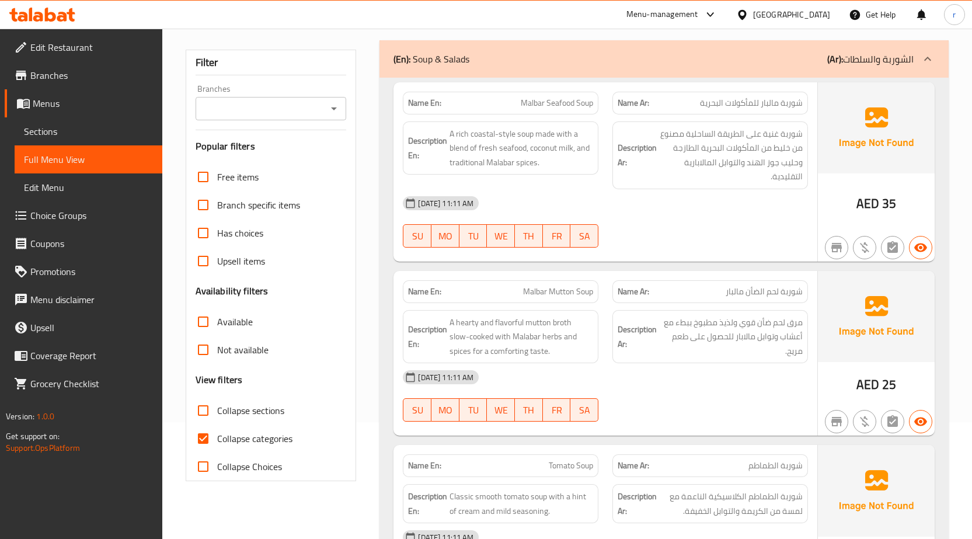
click at [203, 443] on input "Collapse categories" at bounding box center [203, 439] width 28 height 28
checkbox input "false"
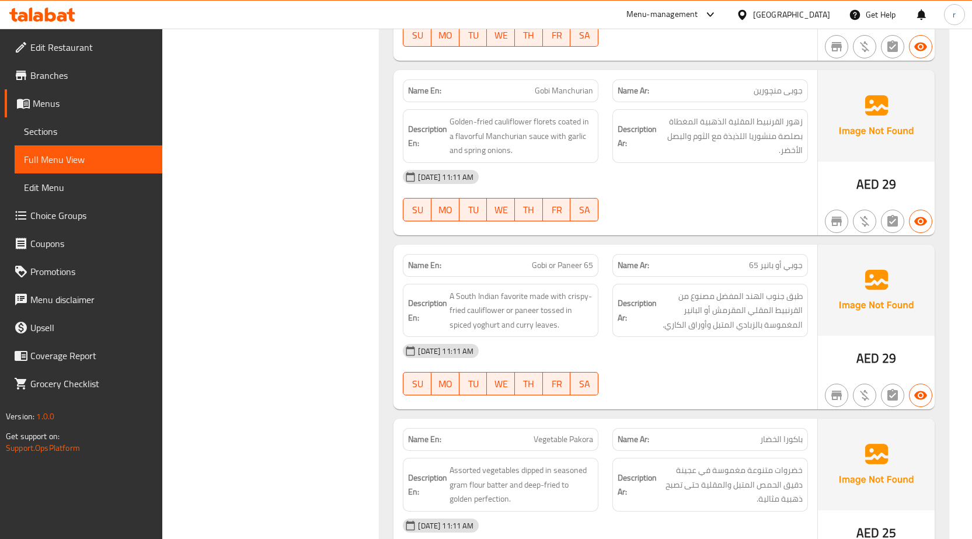
scroll to position [1577, 0]
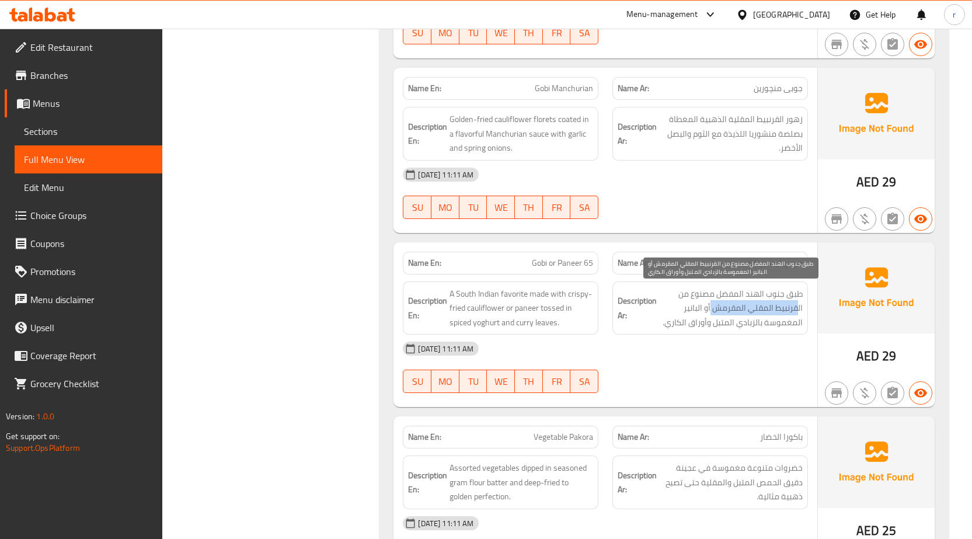
drag, startPoint x: 798, startPoint y: 310, endPoint x: 712, endPoint y: 315, distance: 86.6
click at [712, 315] on span "طبق جنوب الهند المفضل مصنوع من القرنبيط المقلي المقرمش أو البانير المغموسة بالز…" at bounding box center [731, 308] width 144 height 43
drag, startPoint x: 704, startPoint y: 306, endPoint x: 665, endPoint y: 312, distance: 39.6
click at [665, 312] on span "طبق جنوب الهند المفضل مصنوع من القرنبيط المقلي المقرمش أو البانير المغموسة بالز…" at bounding box center [731, 308] width 144 height 43
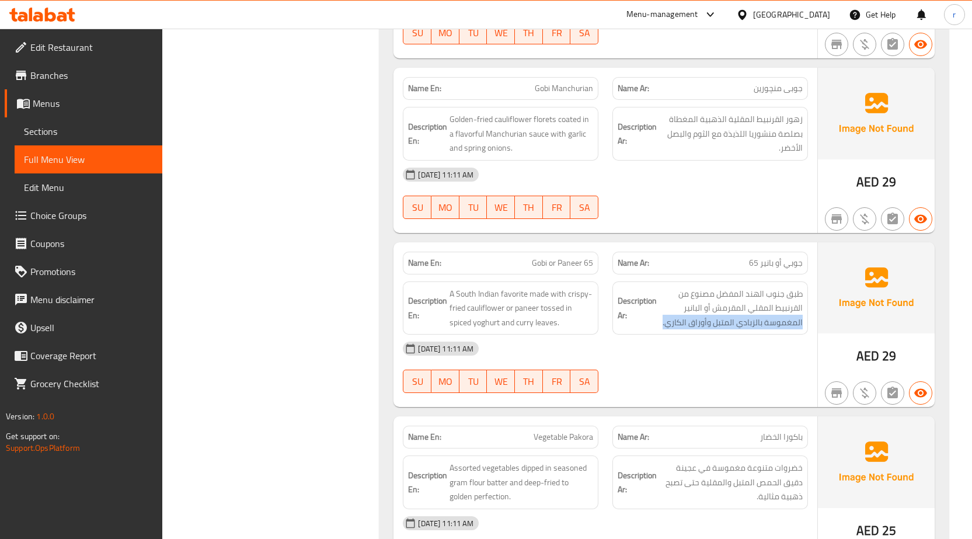
drag, startPoint x: 808, startPoint y: 319, endPoint x: 655, endPoint y: 328, distance: 153.2
click at [655, 328] on div "Description Ar: طبق جنوب الهند المفضل مصنوع من القرنبيط المقلي المقرمش أو البان…" at bounding box center [711, 308] width 210 height 68
click at [723, 266] on p "Name Ar: جوبي أو بانير 65" at bounding box center [710, 263] width 185 height 12
drag, startPoint x: 738, startPoint y: 265, endPoint x: 768, endPoint y: 266, distance: 31.0
click at [768, 266] on p "Name Ar: جوبي أو بانير 65" at bounding box center [710, 263] width 185 height 12
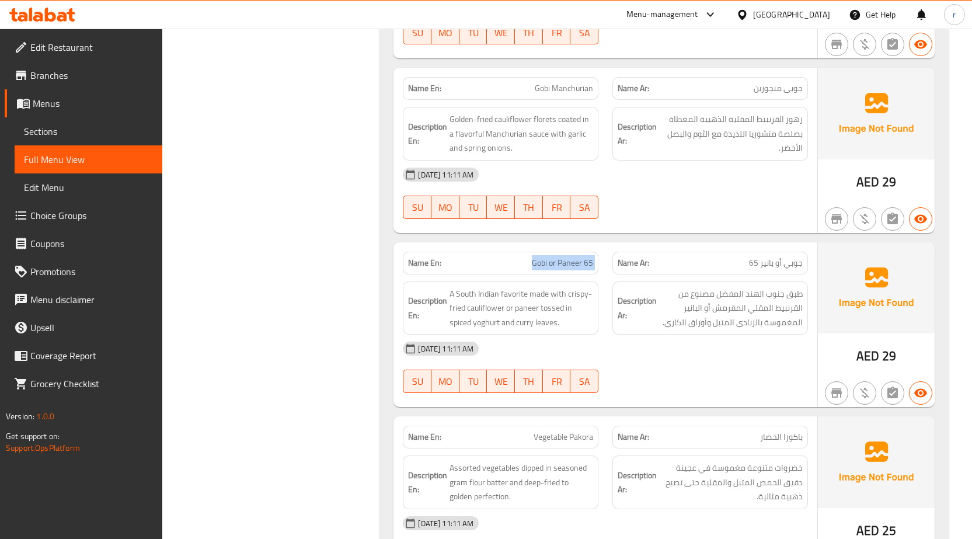
drag, startPoint x: 527, startPoint y: 262, endPoint x: 611, endPoint y: 265, distance: 83.6
click at [611, 265] on div "Name En: Gobi or Paneer 65 Name Ar: جوبي أو بانير 65" at bounding box center [605, 263] width 419 height 37
copy span "Gobi or Paneer 65"
click at [707, 290] on span "طبق جنوب الهند المفضل مصنوع من القرنبيط المقلي المقرمش أو البانير المغموسة بالز…" at bounding box center [731, 308] width 144 height 43
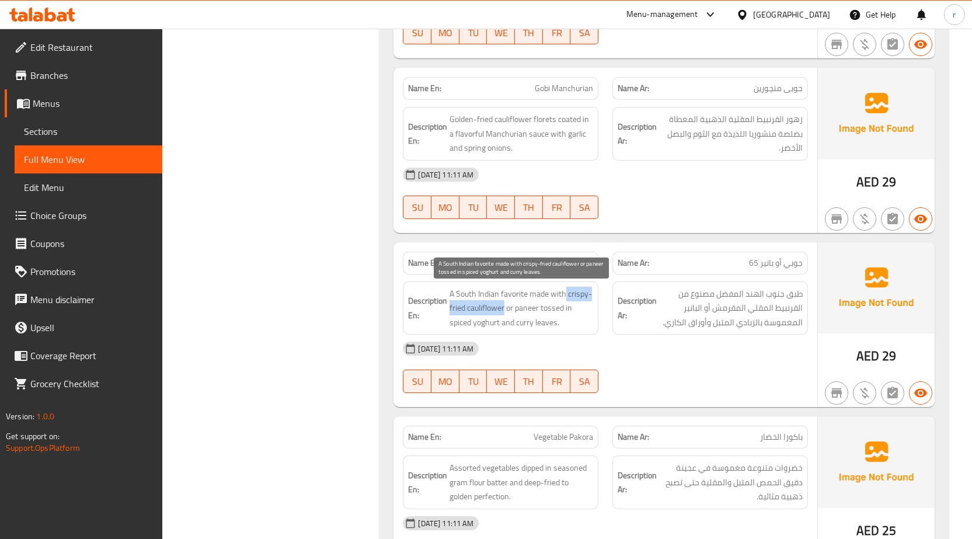
drag, startPoint x: 566, startPoint y: 293, endPoint x: 506, endPoint y: 309, distance: 61.6
click at [505, 309] on span "A South Indian favorite made with crispy-fried cauliflower or paneer tossed in …" at bounding box center [522, 308] width 144 height 43
copy span "crispy-fried cauliflower"
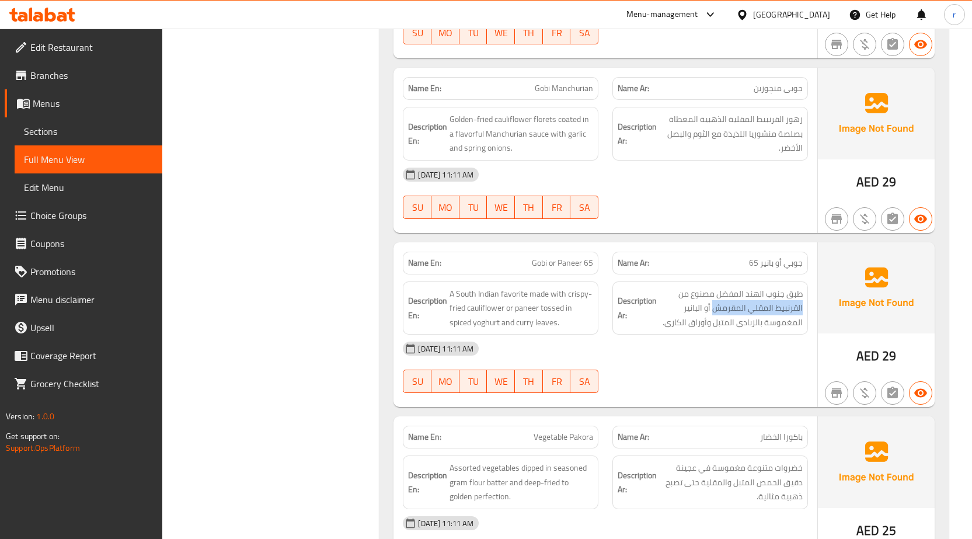
drag, startPoint x: 716, startPoint y: 308, endPoint x: 804, endPoint y: 308, distance: 88.2
click at [804, 308] on div "Description Ar: طبق جنوب الهند المفضل مصنوع من القرنبيط المقلي المقرمش أو البان…" at bounding box center [711, 308] width 196 height 54
copy span "القرنبيط المقلي المقرمش"
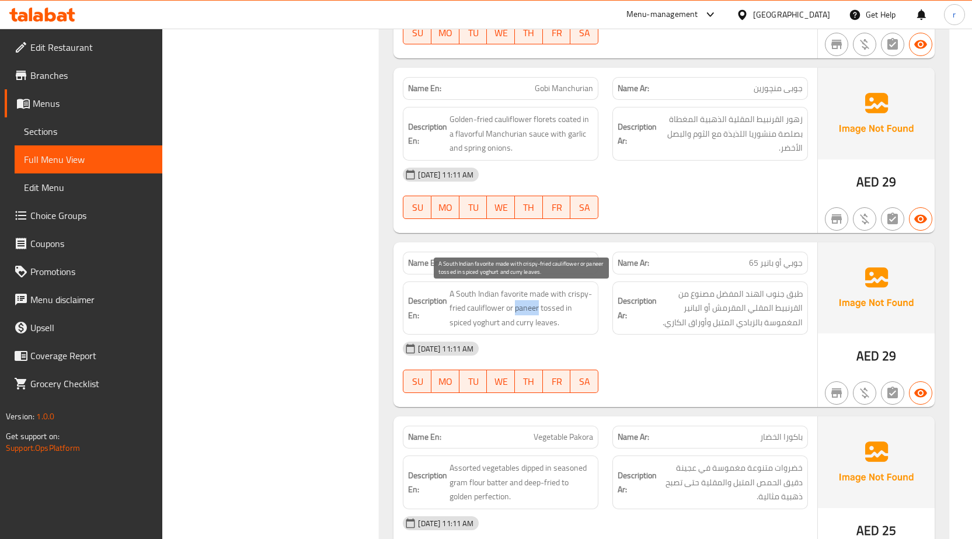
drag, startPoint x: 516, startPoint y: 309, endPoint x: 540, endPoint y: 312, distance: 24.1
click at [540, 312] on span "A South Indian favorite made with crispy-fried cauliflower or paneer tossed in …" at bounding box center [522, 308] width 144 height 43
copy span "paneer"
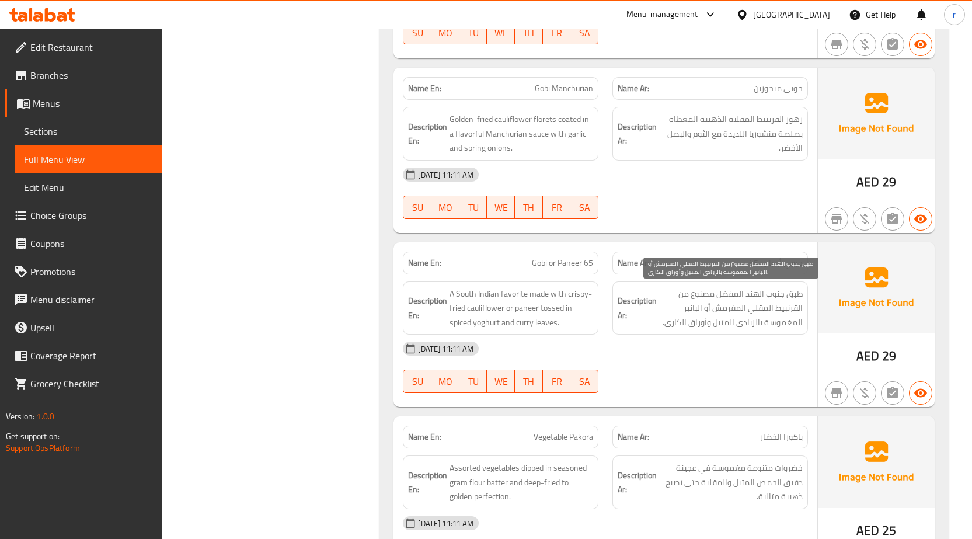
click at [697, 307] on span "طبق جنوب الهند المفضل مصنوع من القرنبيط المقلي المقرمش أو البانير المغموسة بالز…" at bounding box center [731, 308] width 144 height 43
drag, startPoint x: 698, startPoint y: 309, endPoint x: 684, endPoint y: 310, distance: 13.5
click at [684, 310] on span "طبق جنوب الهند المفضل مصنوع من القرنبيط المقلي المقرمش أو البانير المغموسة بالز…" at bounding box center [731, 308] width 144 height 43
copy span "البانير"
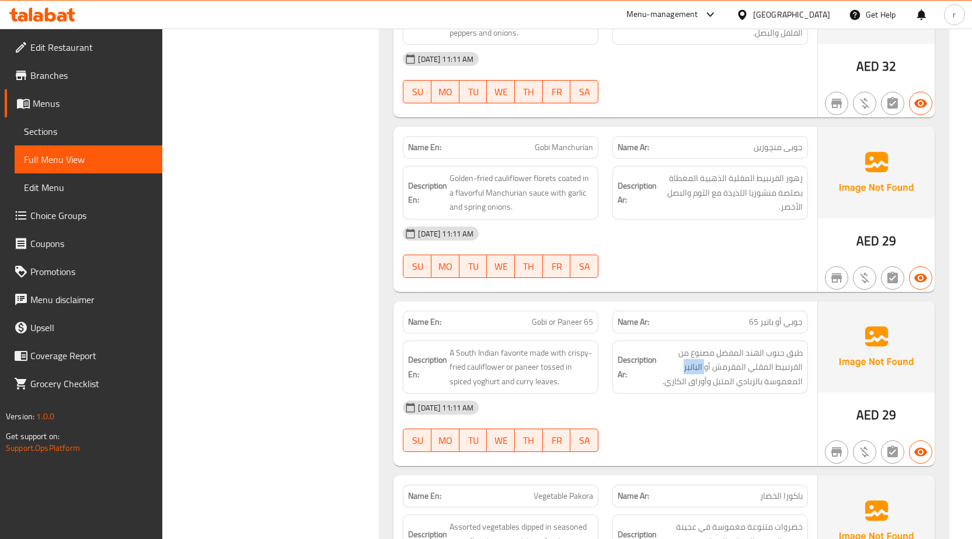
scroll to position [1518, 0]
drag, startPoint x: 530, startPoint y: 319, endPoint x: 601, endPoint y: 325, distance: 71.4
click at [601, 325] on div "Name En: Gobi or Paneer 65" at bounding box center [501, 321] width 210 height 37
copy span "Gobi or Paneer 65"
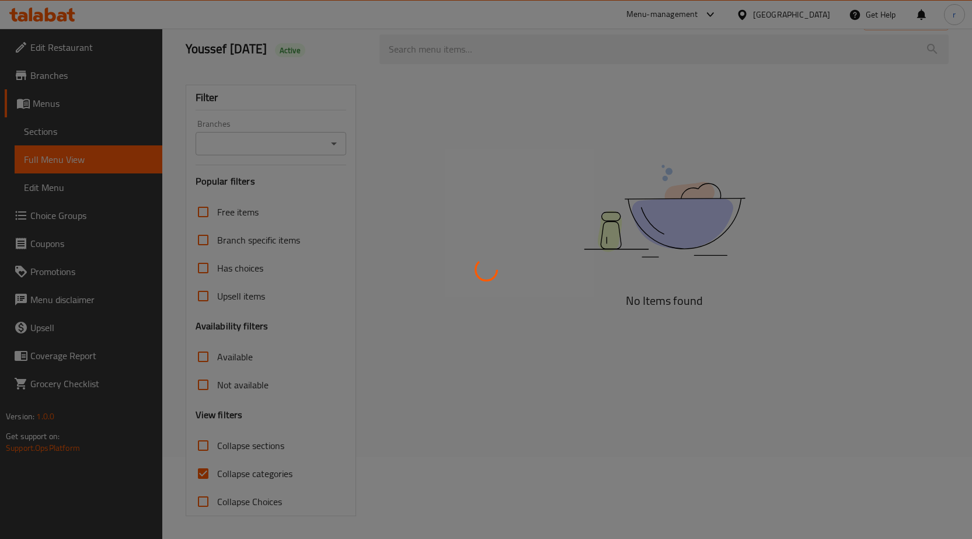
scroll to position [82, 0]
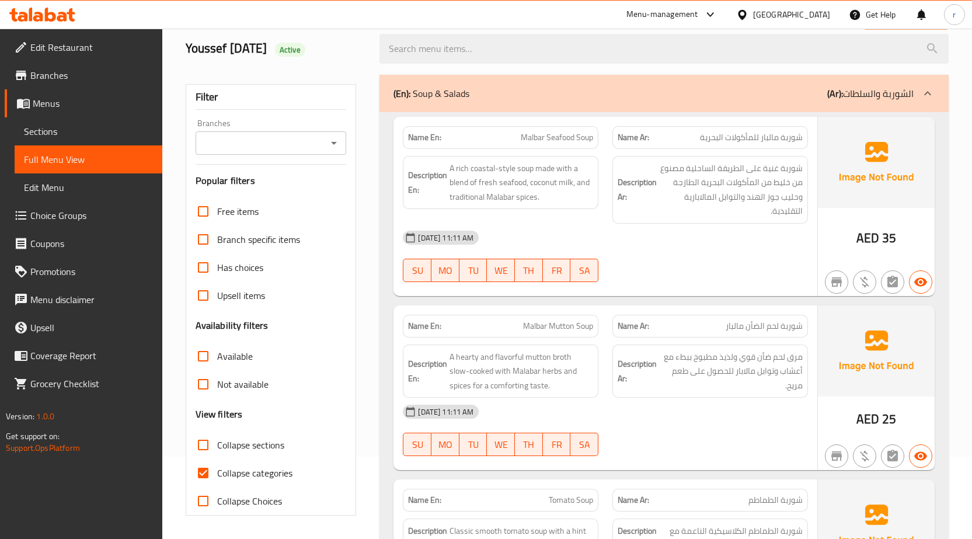
click at [210, 475] on input "Collapse categories" at bounding box center [203, 473] width 28 height 28
checkbox input "false"
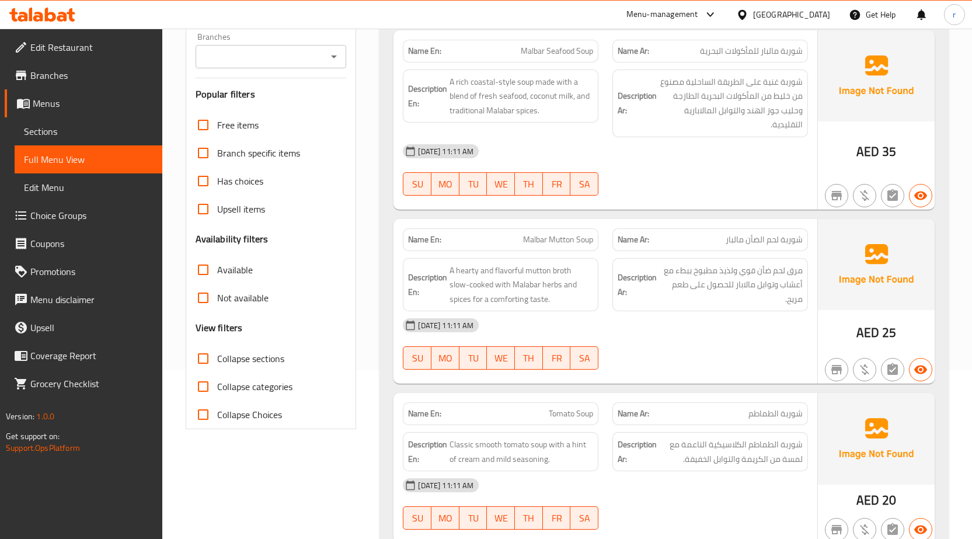
scroll to position [175, 0]
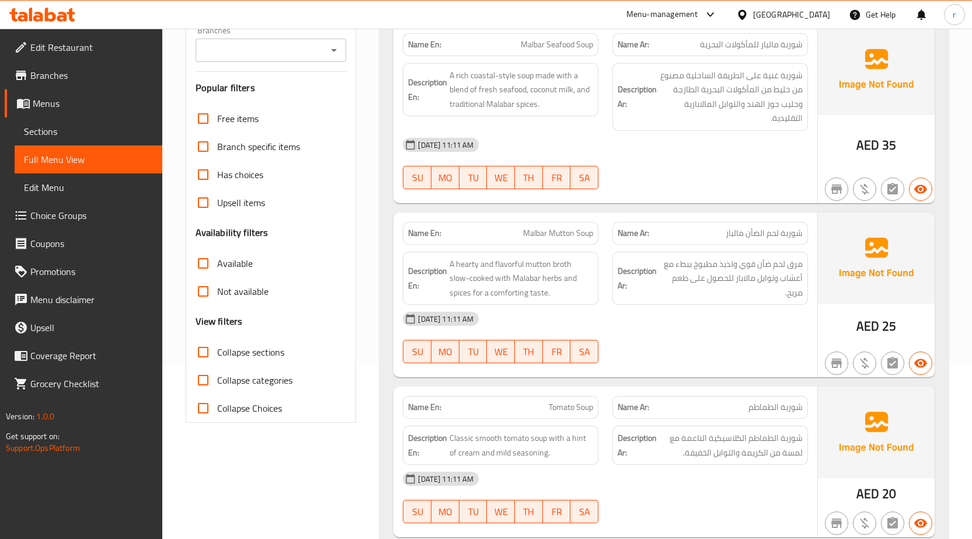
click at [206, 359] on input "Collapse sections" at bounding box center [203, 352] width 28 height 28
checkbox input "true"
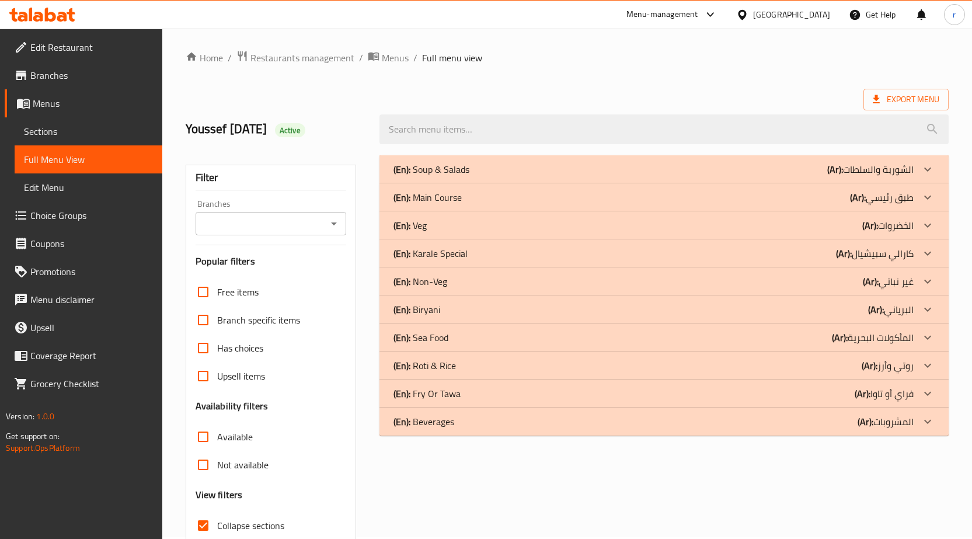
scroll to position [0, 0]
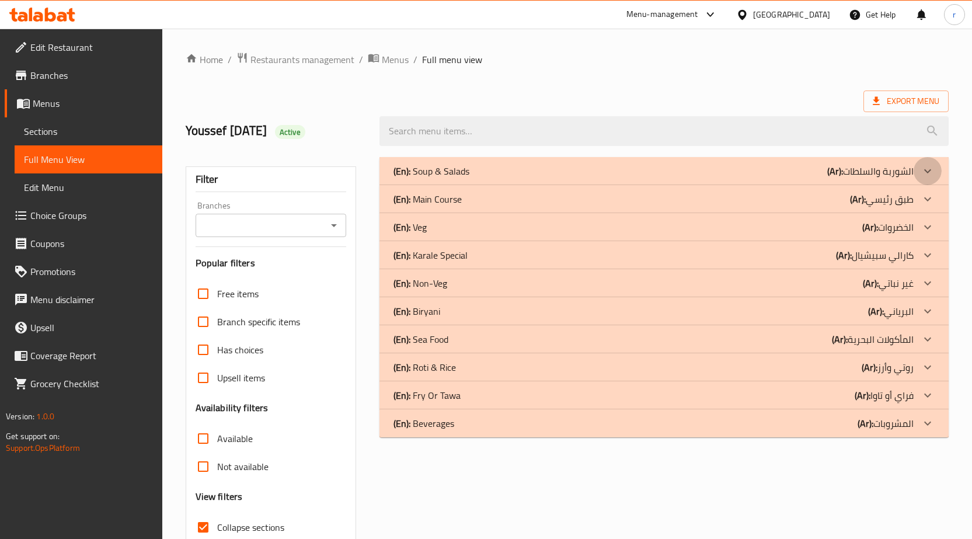
click at [927, 172] on icon at bounding box center [927, 171] width 7 height 4
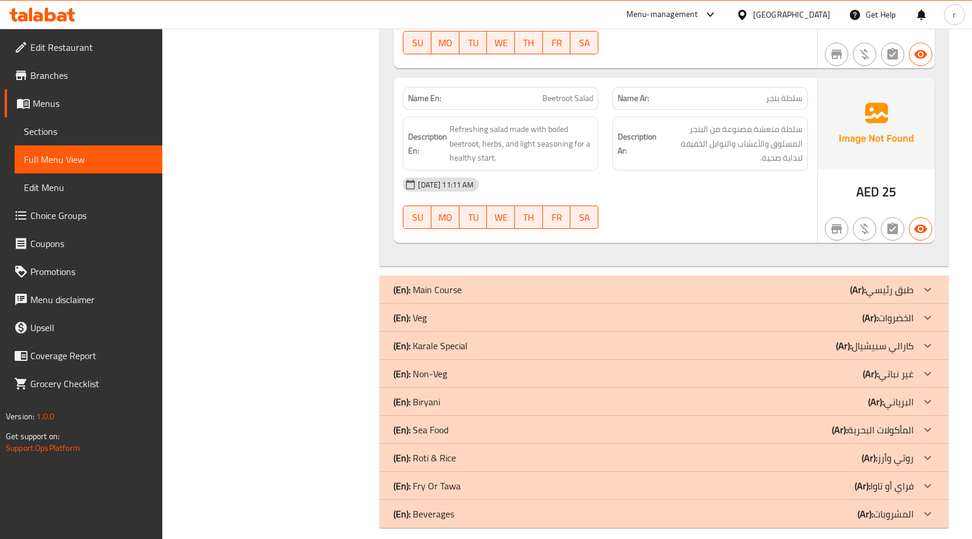
scroll to position [1165, 0]
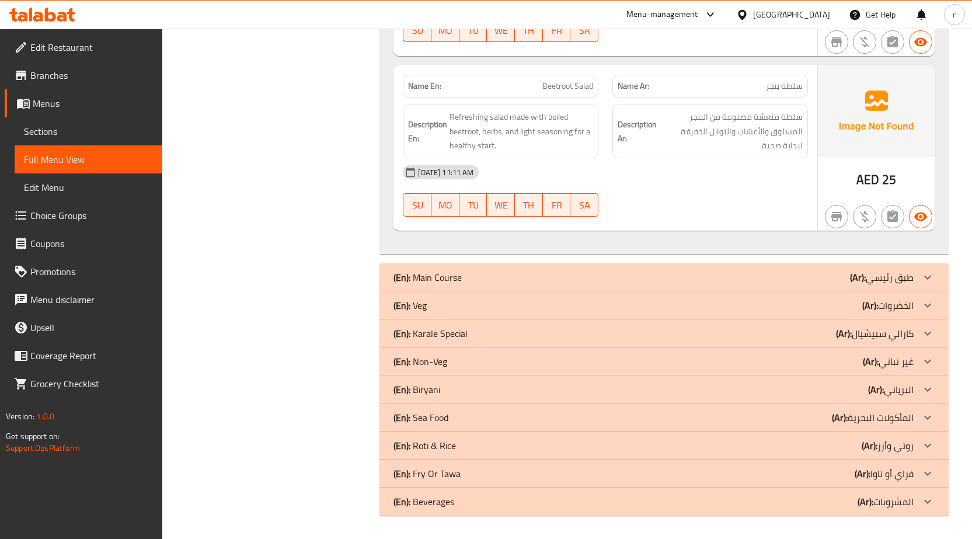
click at [928, 276] on icon at bounding box center [928, 277] width 14 height 14
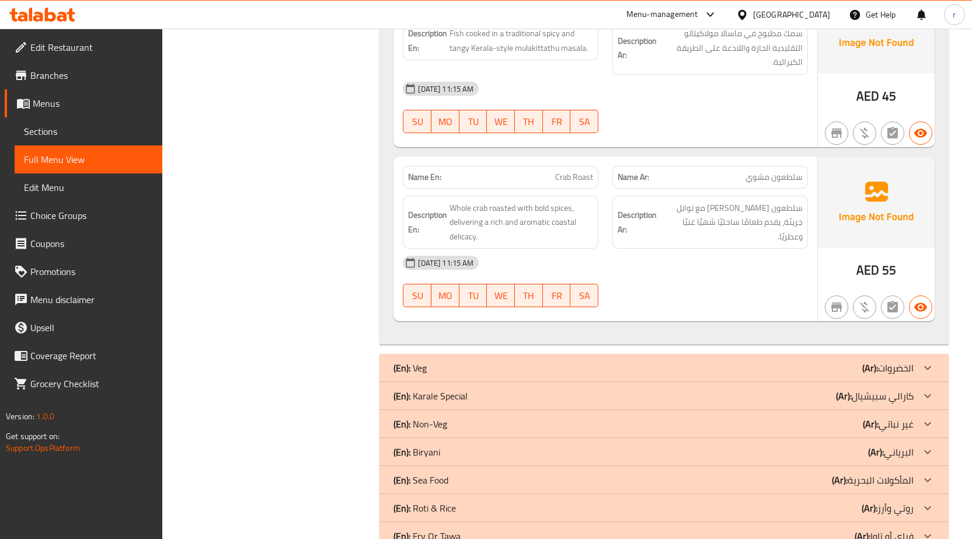
scroll to position [4165, 0]
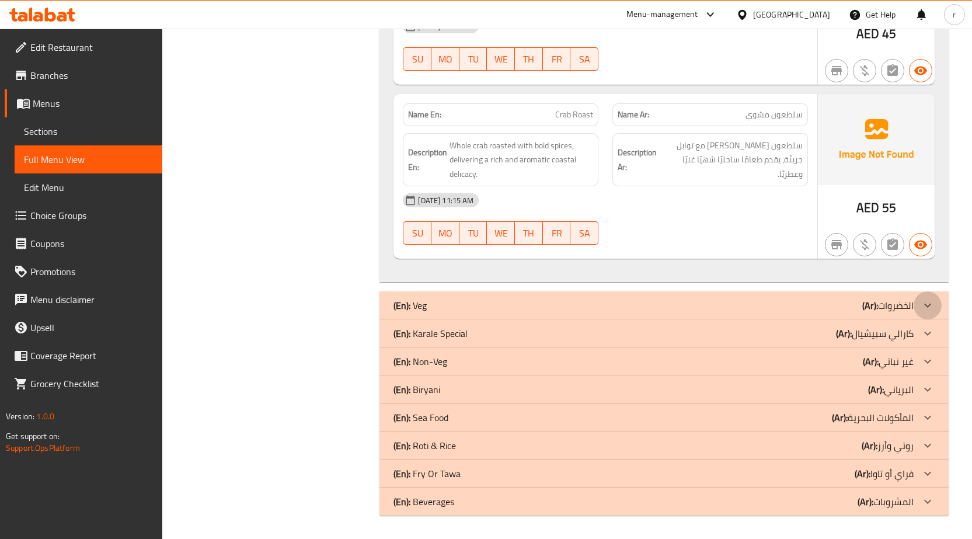
click at [935, 302] on div at bounding box center [928, 305] width 28 height 28
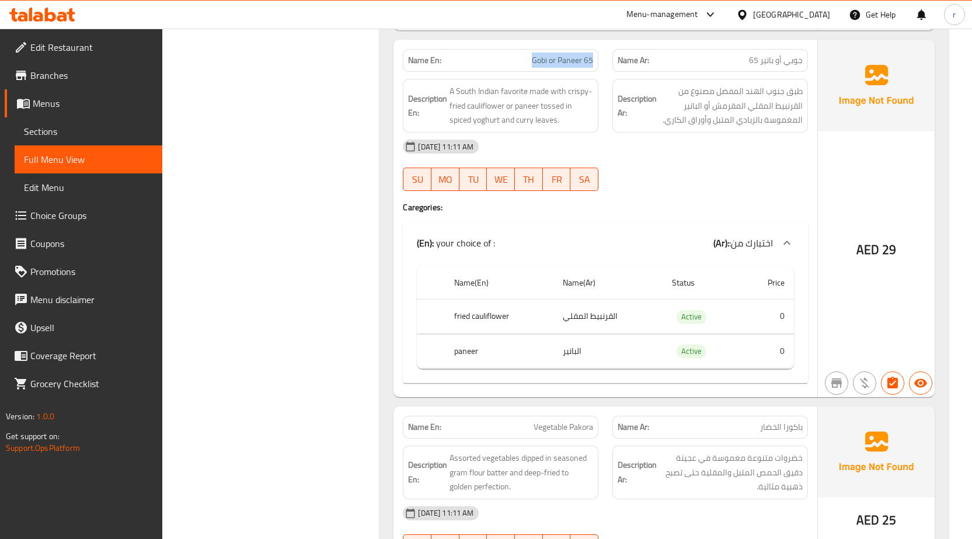
scroll to position [5093, 0]
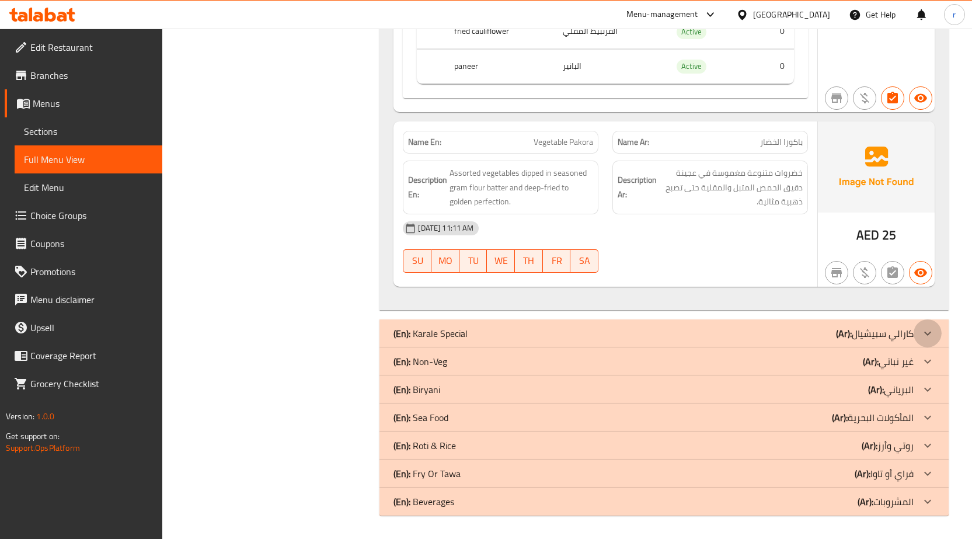
click at [934, 329] on icon at bounding box center [928, 333] width 14 height 14
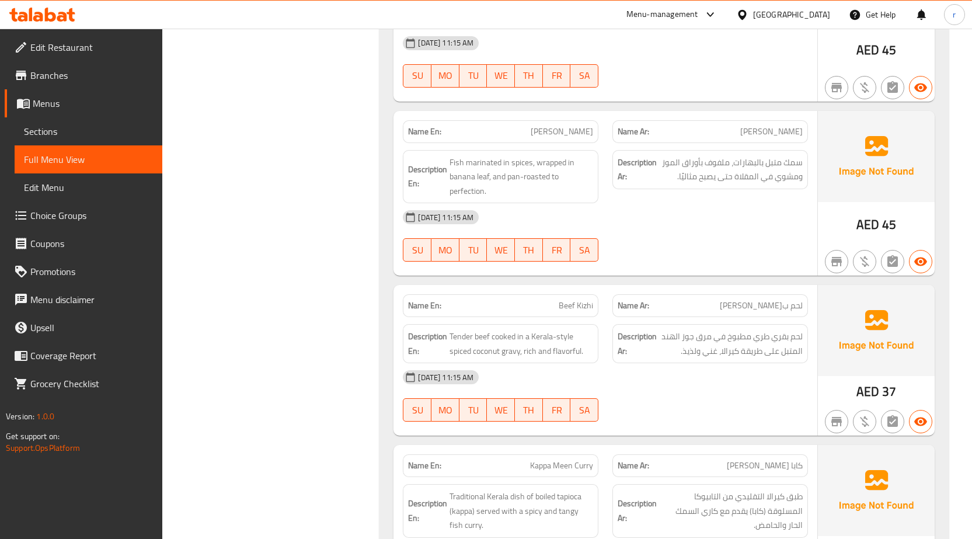
scroll to position [6147, 0]
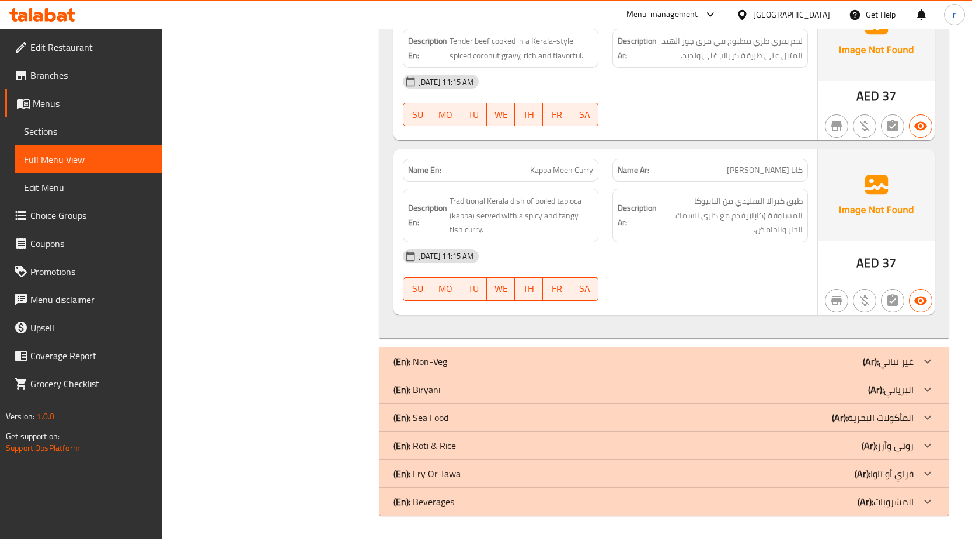
click at [933, 357] on icon at bounding box center [928, 361] width 14 height 14
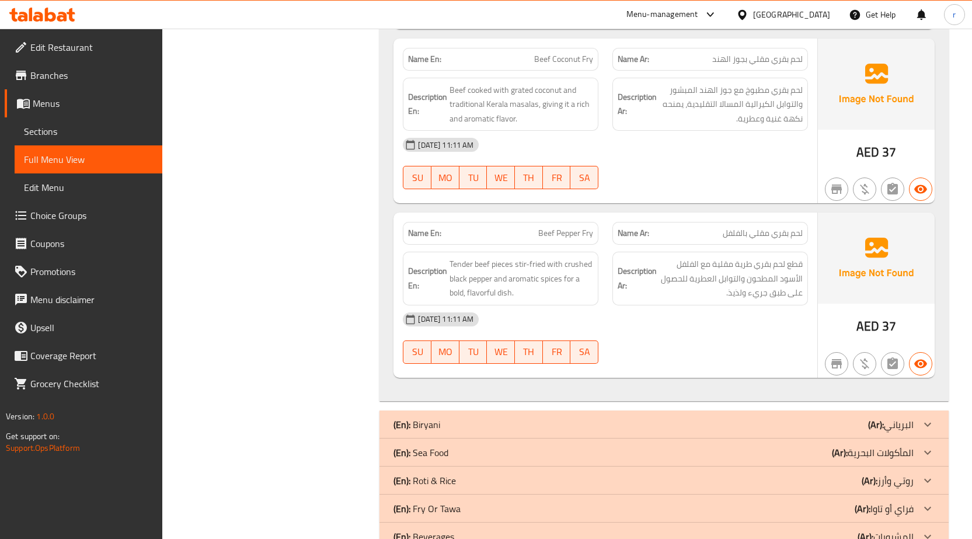
scroll to position [8262, 0]
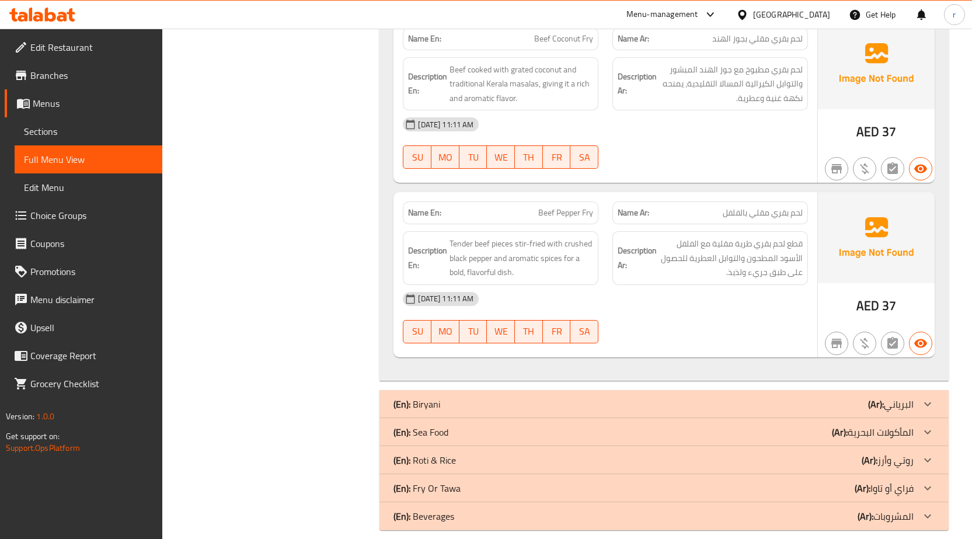
click at [937, 418] on div at bounding box center [928, 432] width 28 height 28
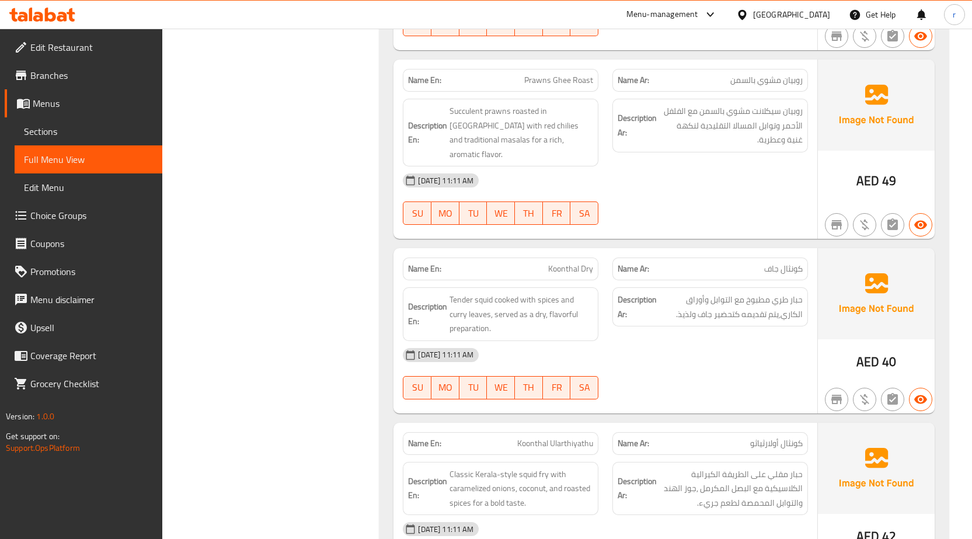
scroll to position [9006, 0]
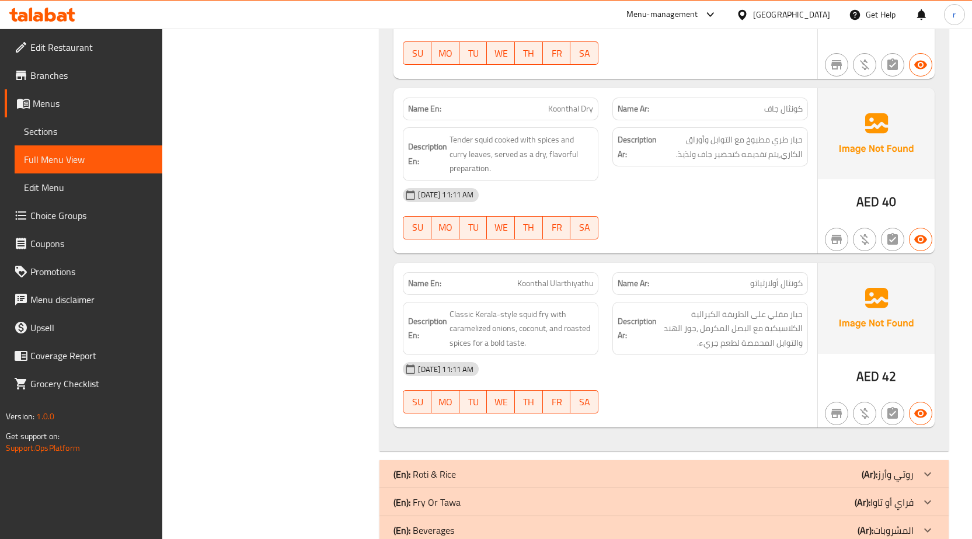
click at [931, 495] on icon at bounding box center [928, 502] width 14 height 14
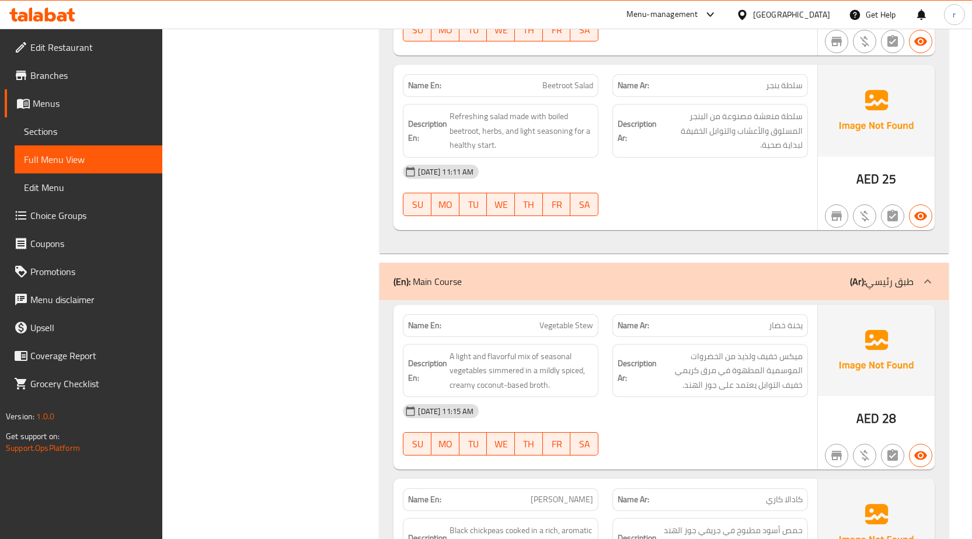
scroll to position [1285, 0]
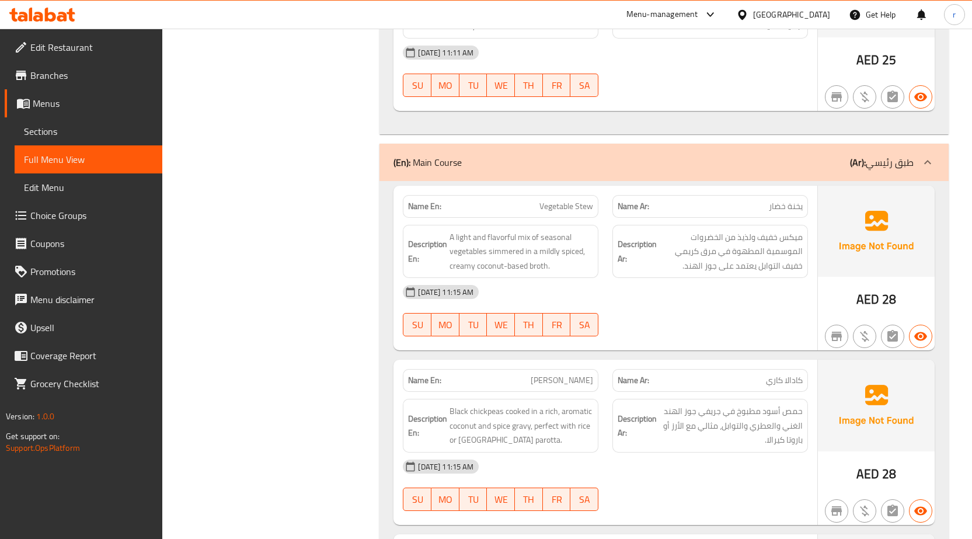
click at [928, 164] on icon at bounding box center [928, 162] width 14 height 14
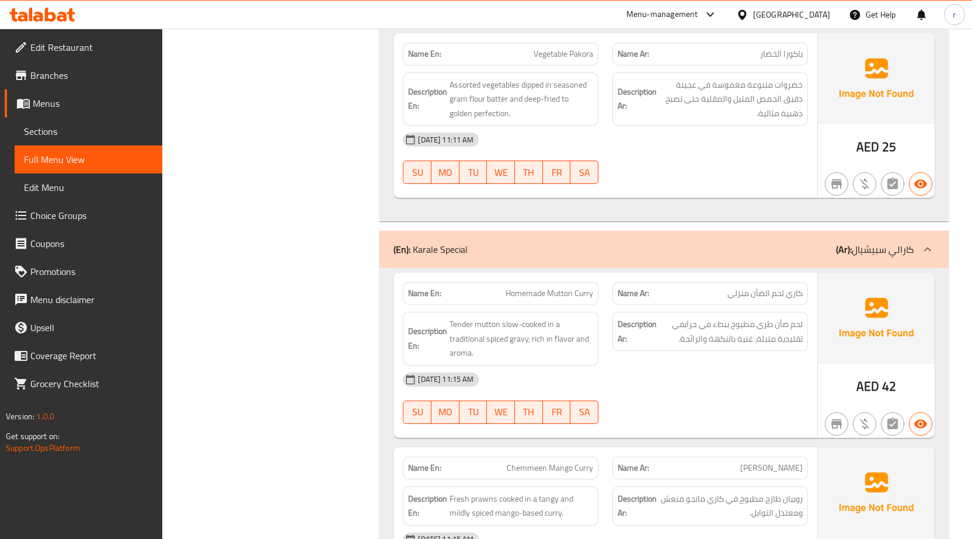
scroll to position [2277, 0]
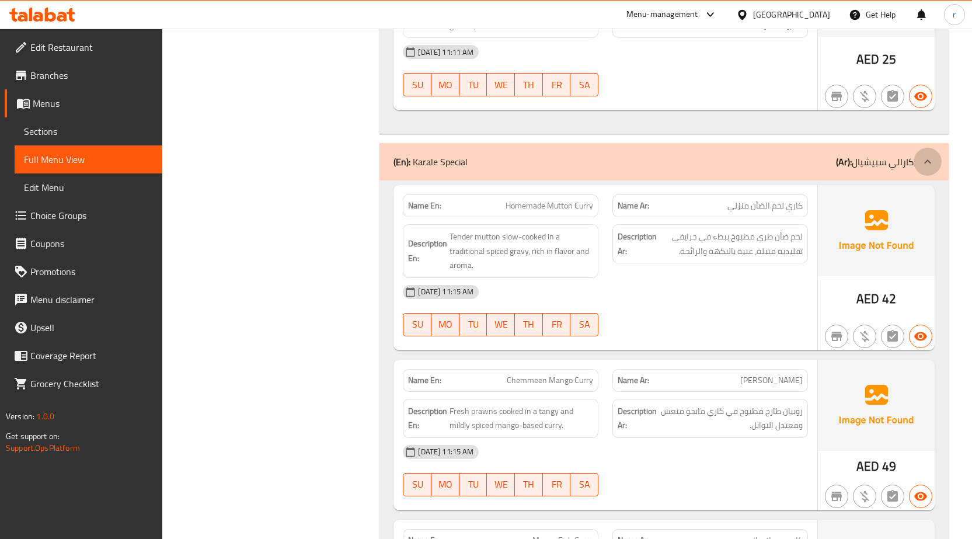
click at [924, 161] on icon at bounding box center [928, 162] width 14 height 14
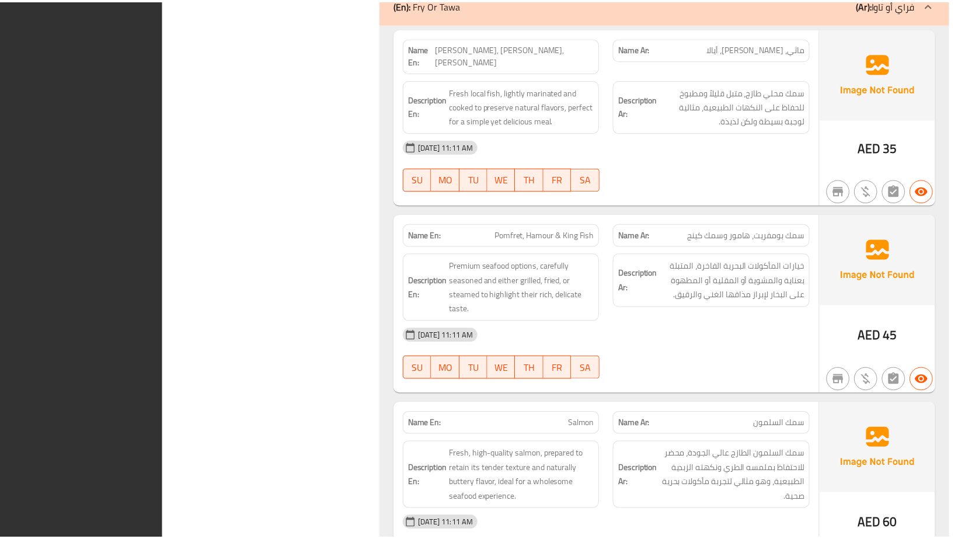
scroll to position [5567, 0]
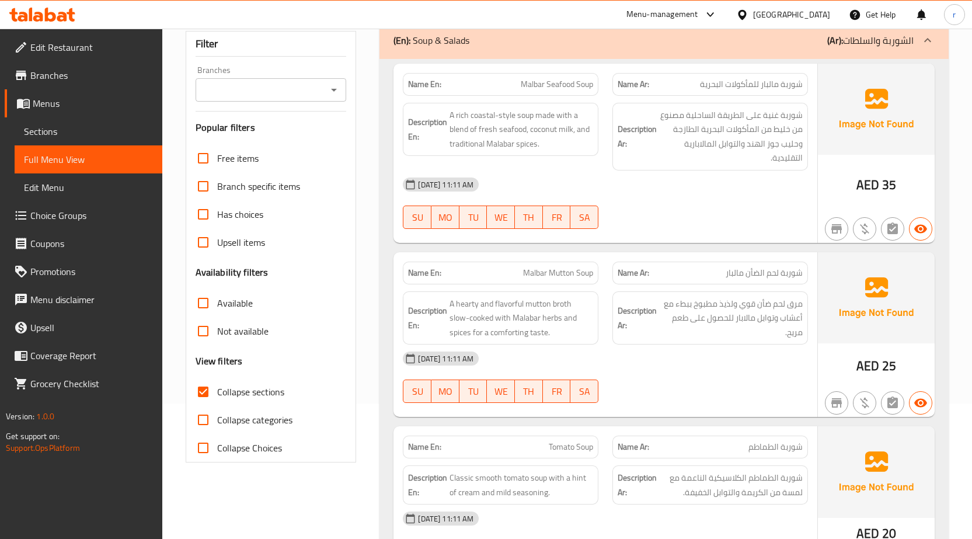
scroll to position [0, 0]
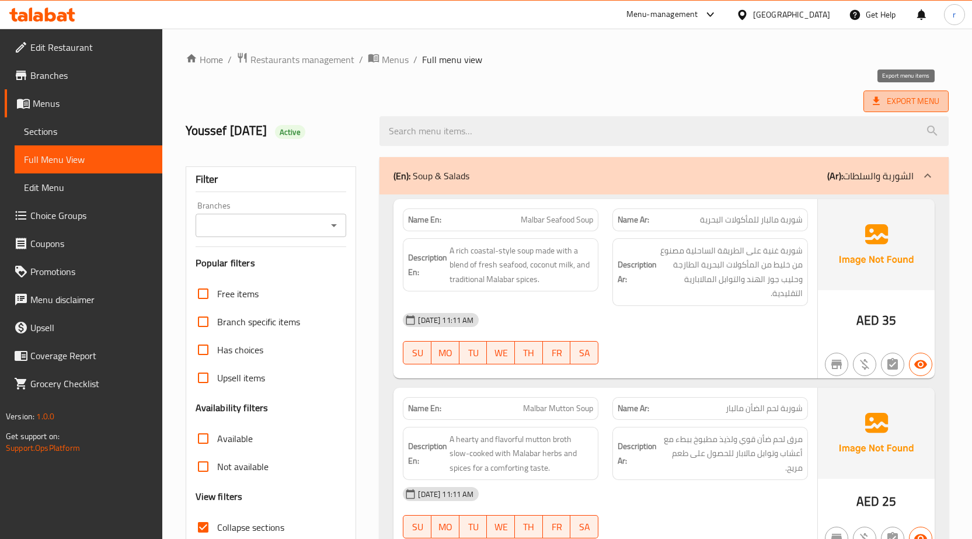
click at [891, 102] on span "Export Menu" at bounding box center [906, 101] width 67 height 15
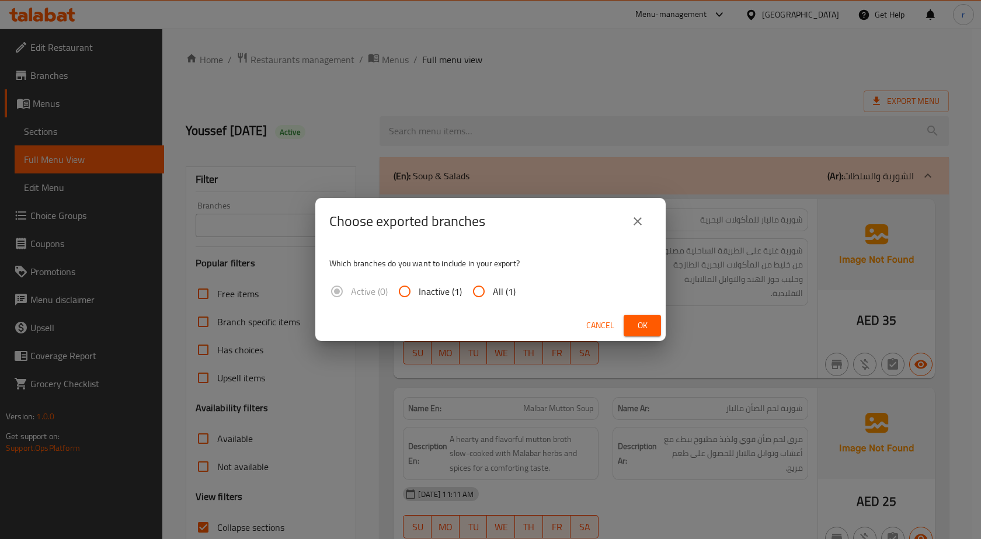
click at [479, 290] on input "All (1)" at bounding box center [479, 291] width 28 height 28
radio input "true"
click at [646, 326] on span "Ok" at bounding box center [642, 325] width 19 height 15
